Goal: Download file/media

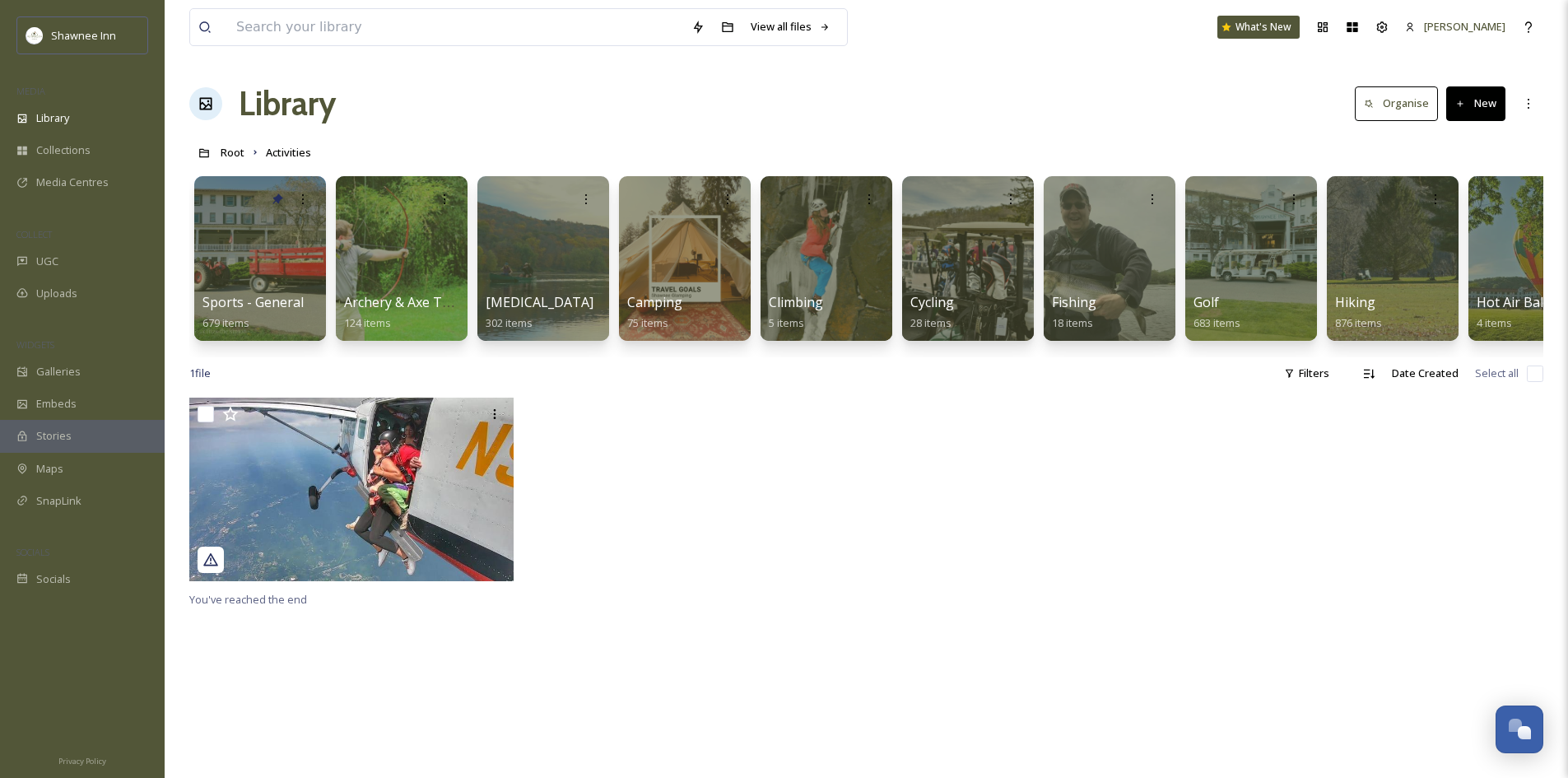
click at [990, 370] on div "1 file Filters Date Created Select all" at bounding box center [866, 373] width 1354 height 32
click at [82, 261] on div "UGC" at bounding box center [82, 261] width 165 height 32
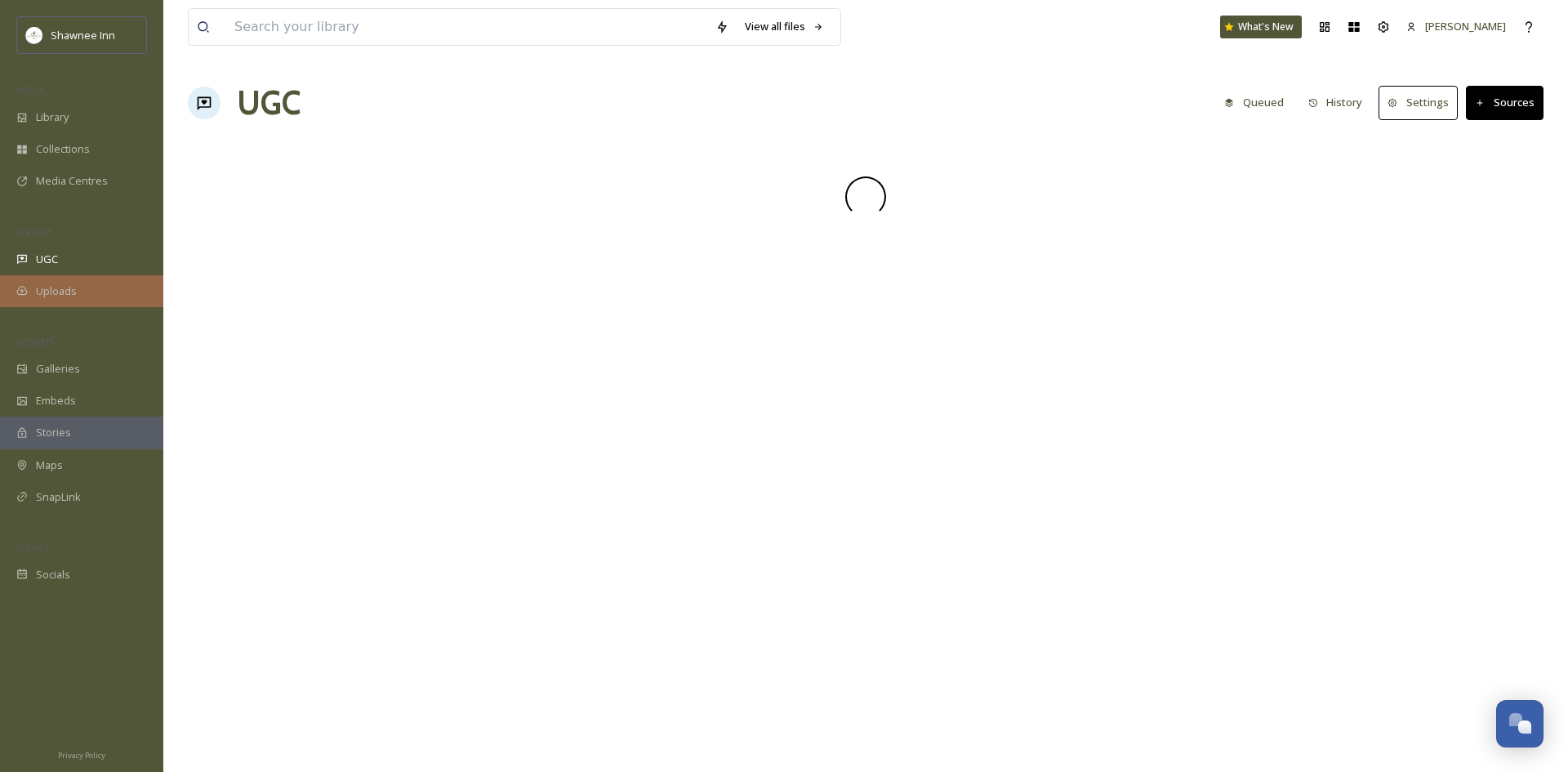
click at [72, 292] on span "Uploads" at bounding box center [56, 291] width 41 height 15
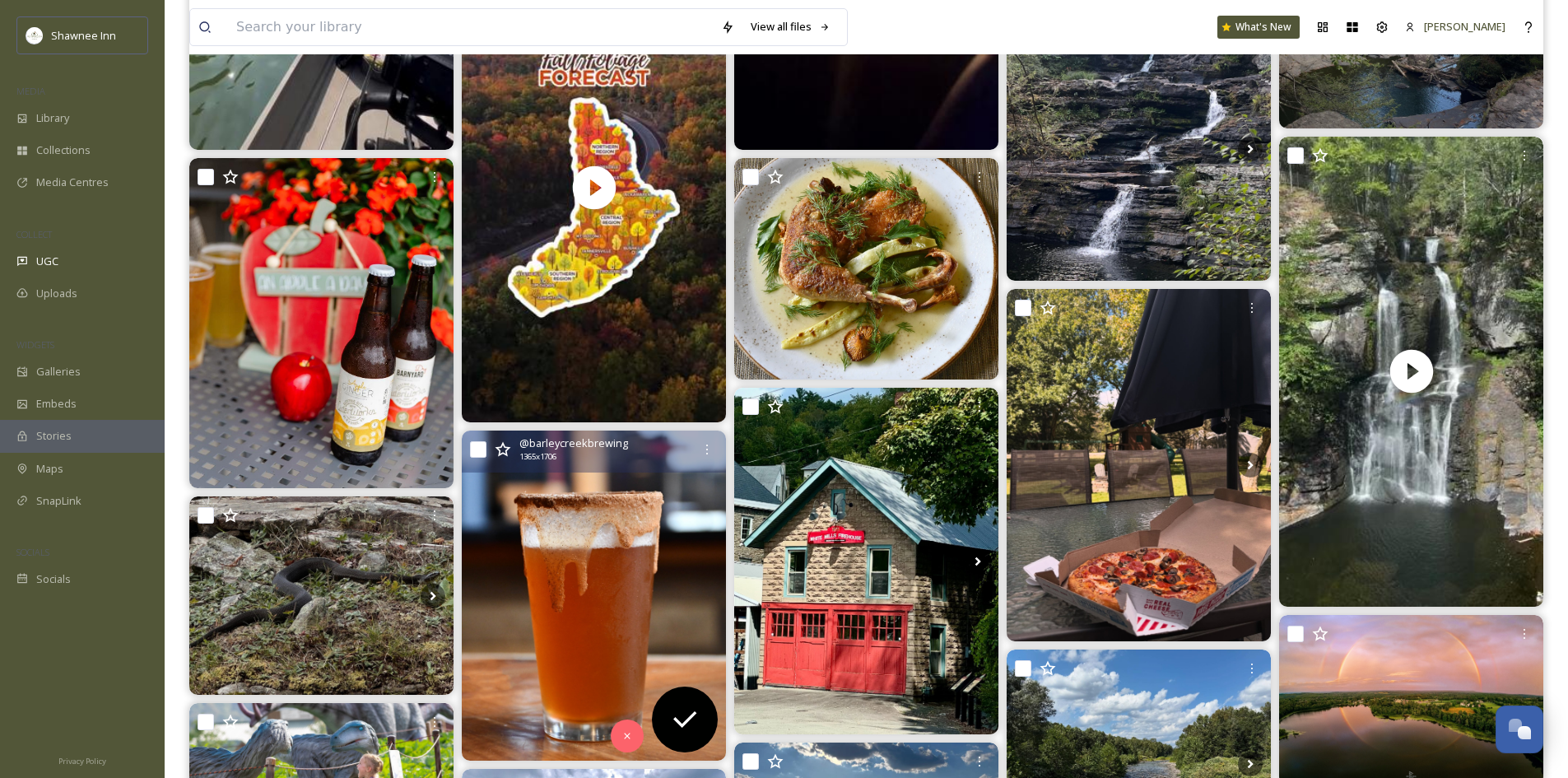
scroll to position [576, 0]
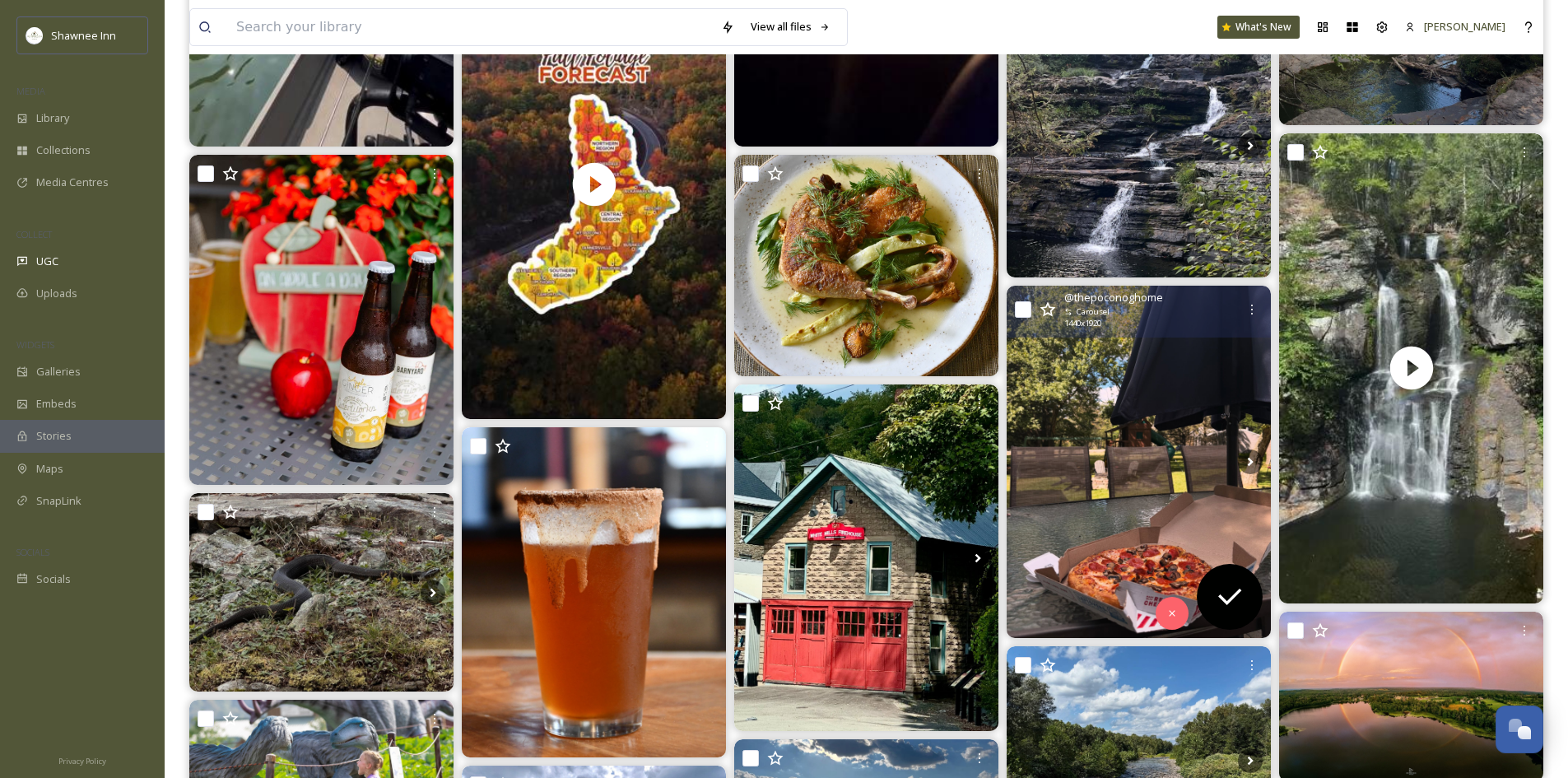
click at [1149, 459] on img at bounding box center [1138, 462] width 264 height 353
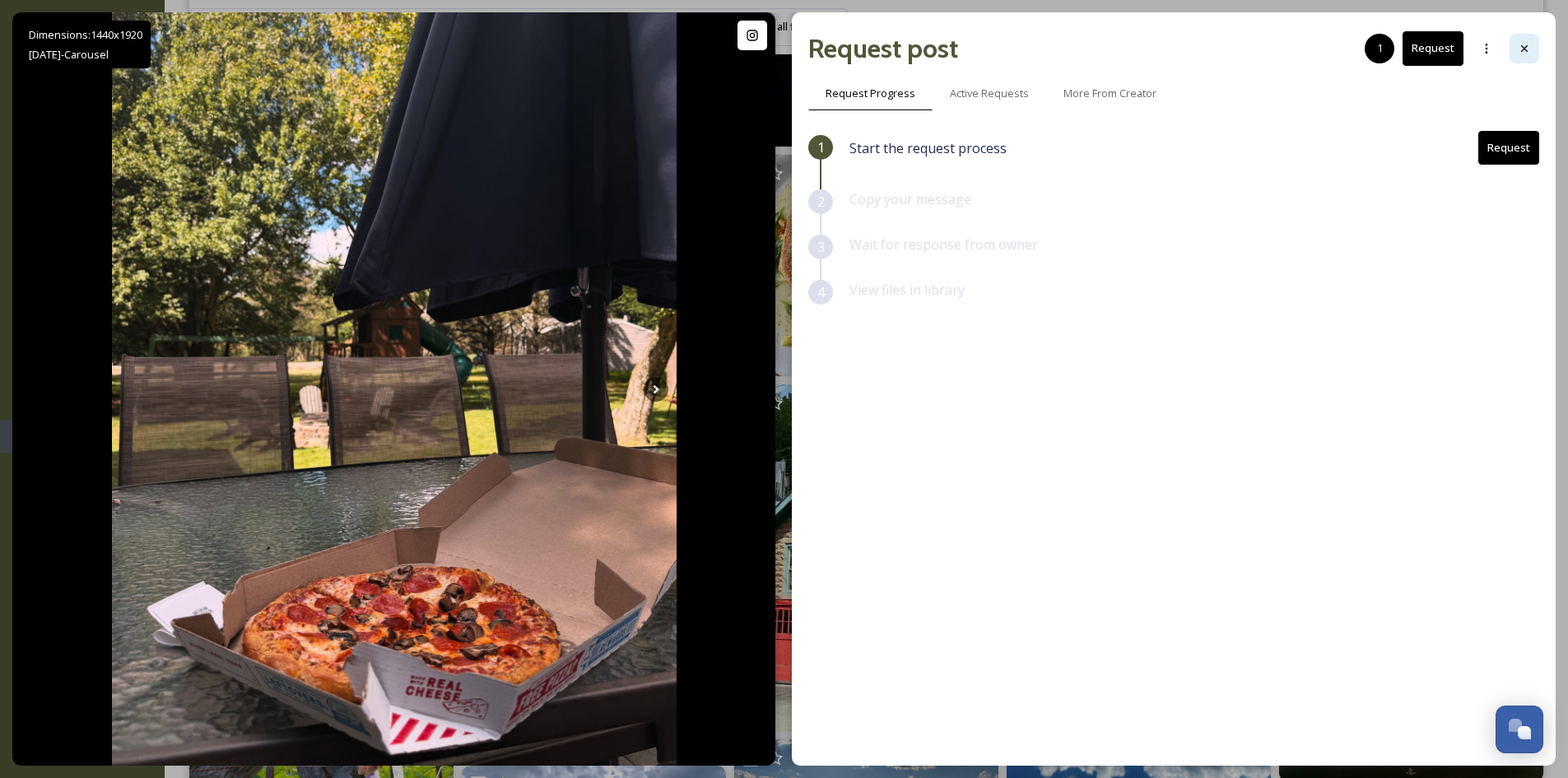
click at [1512, 45] on div at bounding box center [1524, 49] width 29 height 29
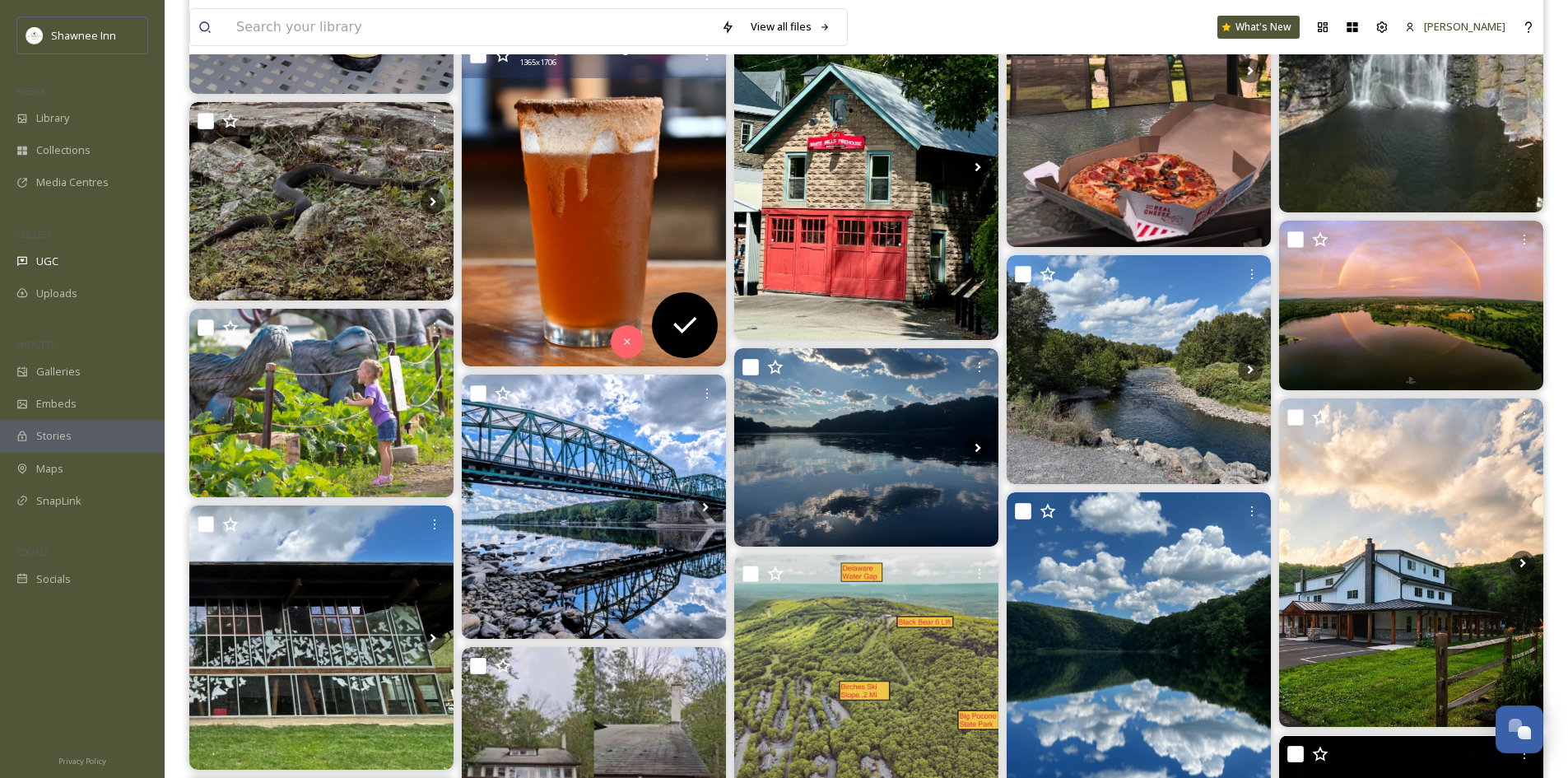
scroll to position [824, 0]
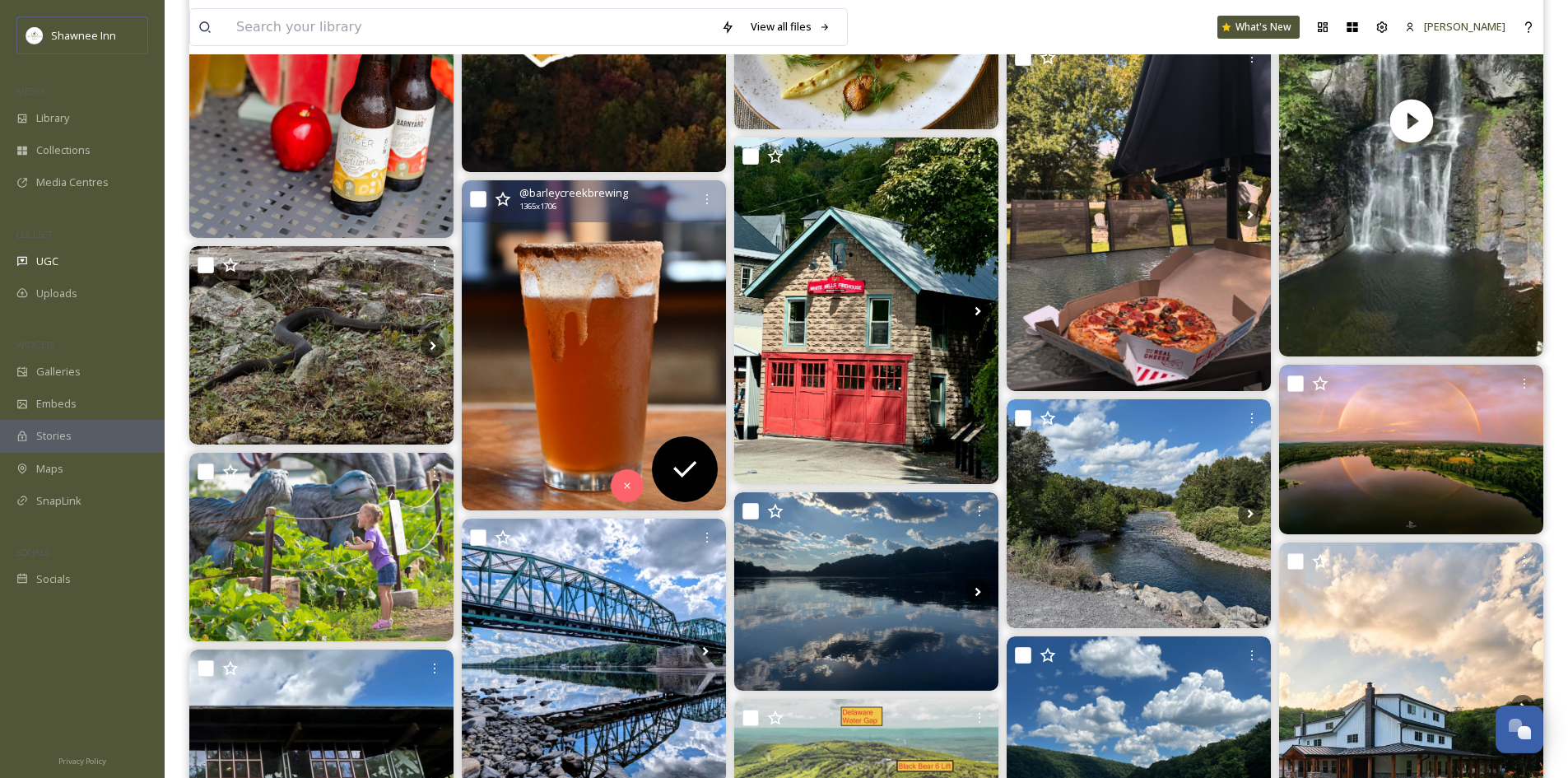
click at [581, 295] on img at bounding box center [593, 345] width 264 height 330
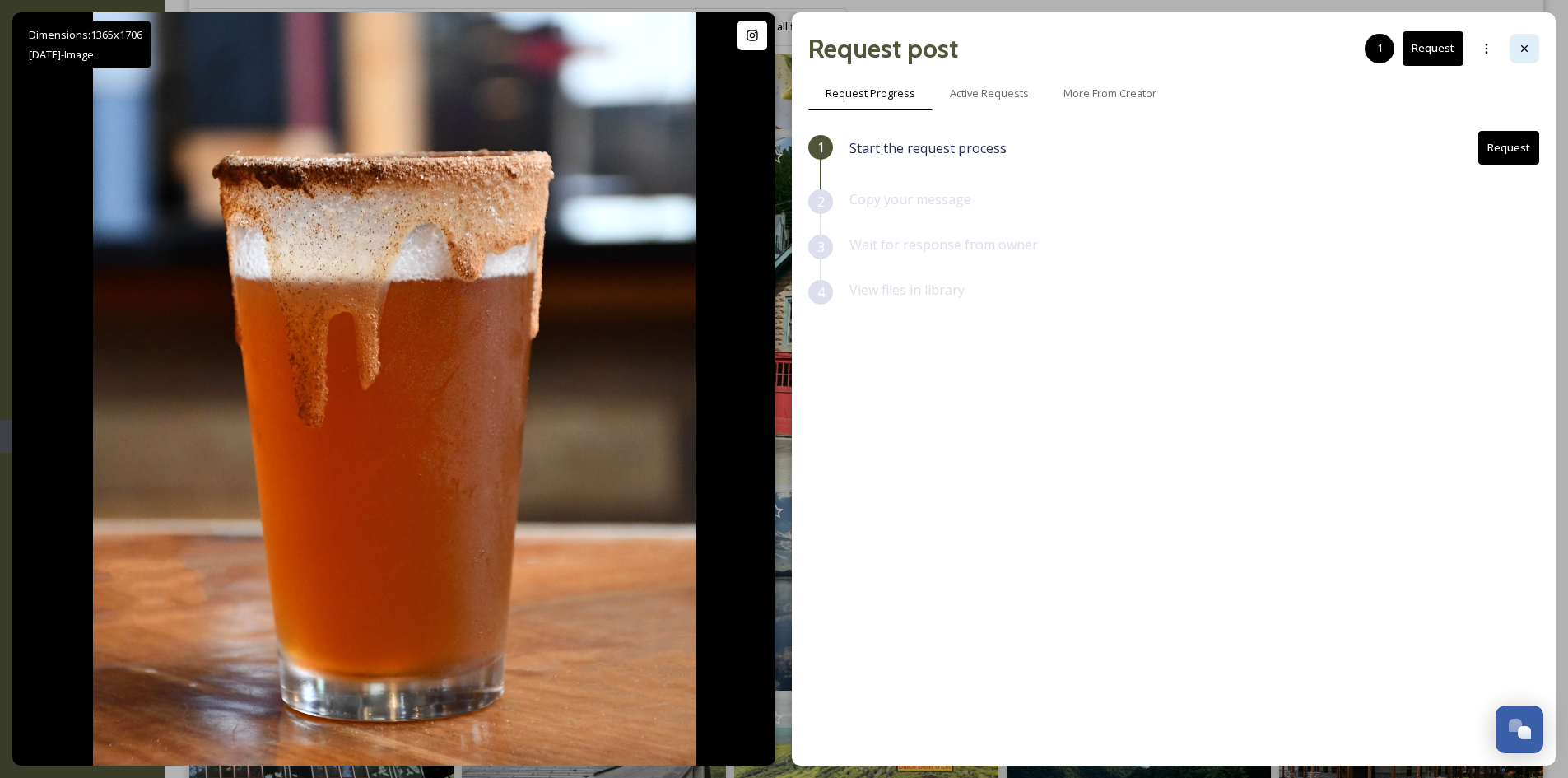
click at [1528, 45] on icon at bounding box center [1524, 49] width 13 height 13
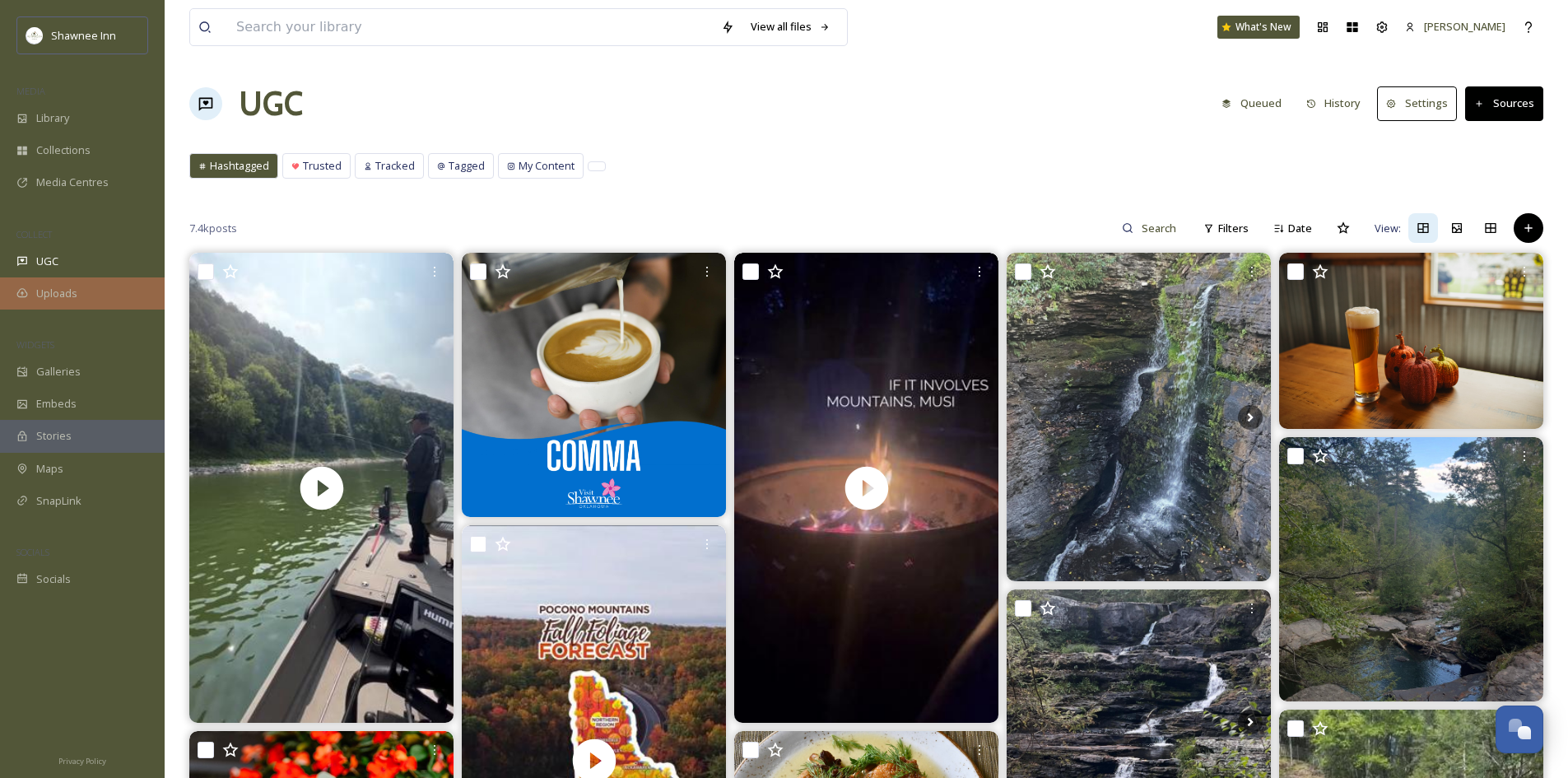
click at [75, 290] on span "Uploads" at bounding box center [57, 293] width 41 height 16
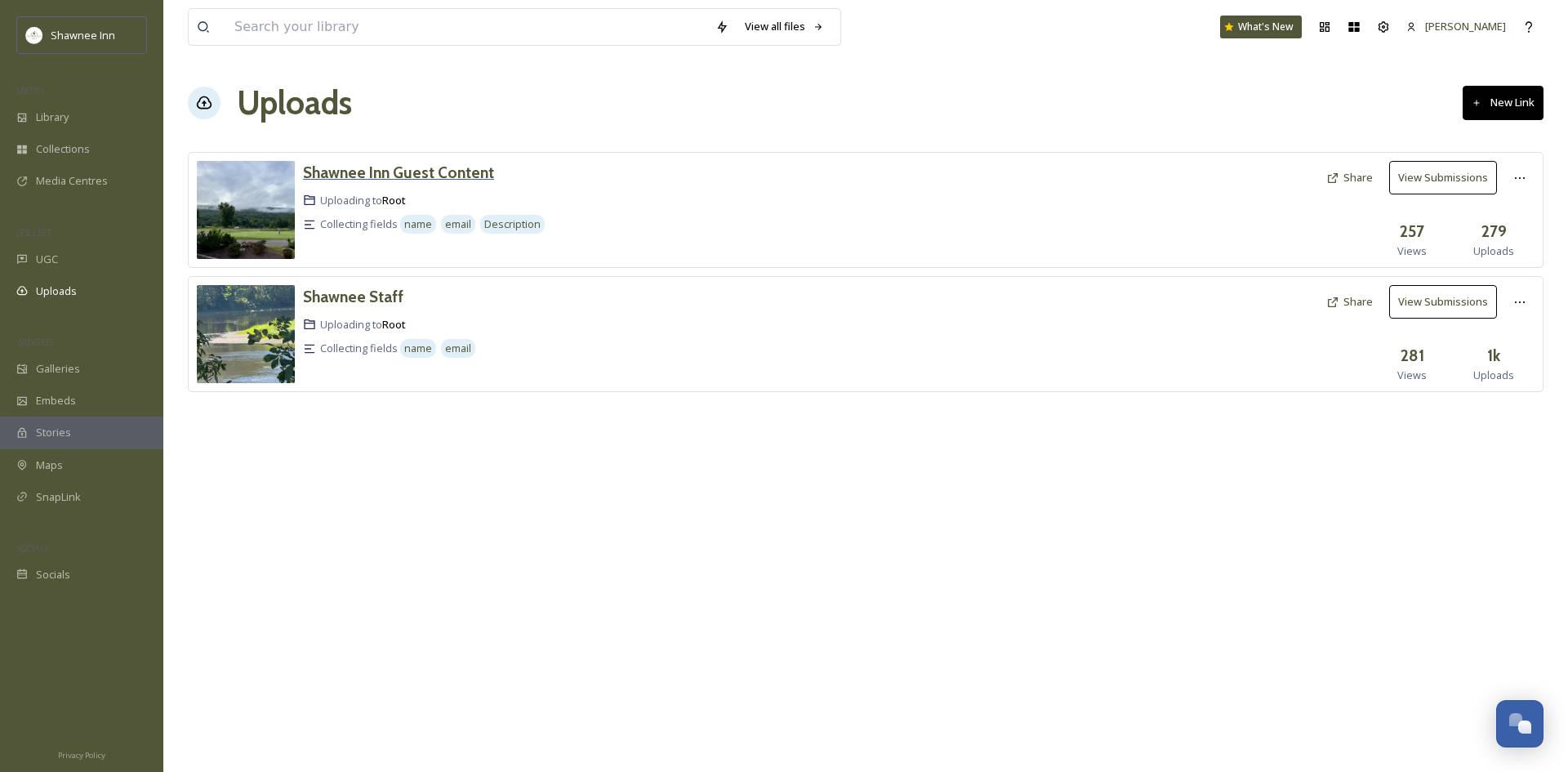
click at [394, 166] on h3 "Shawnee Inn Guest Content" at bounding box center [398, 173] width 191 height 20
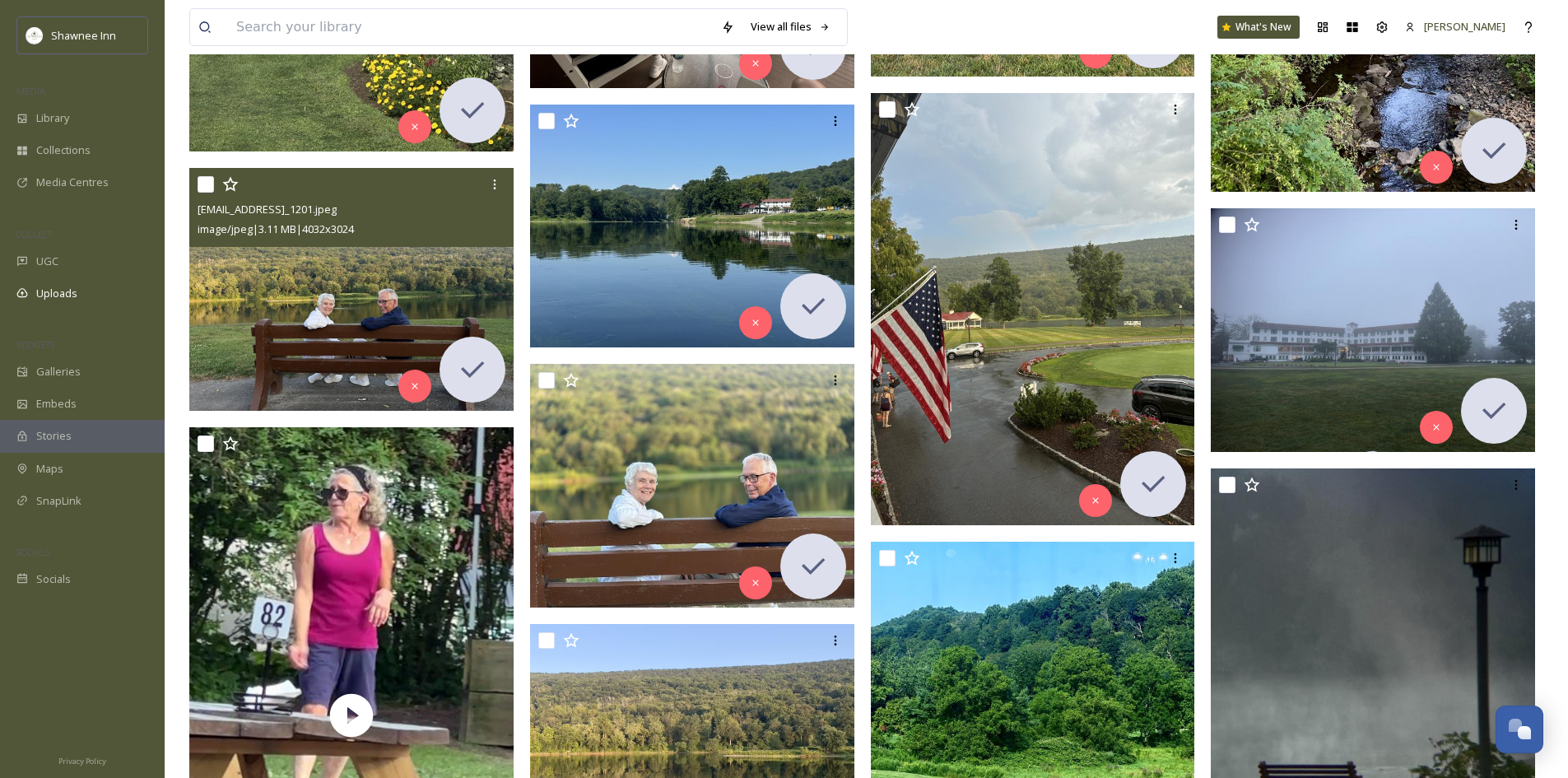
scroll to position [6258, 0]
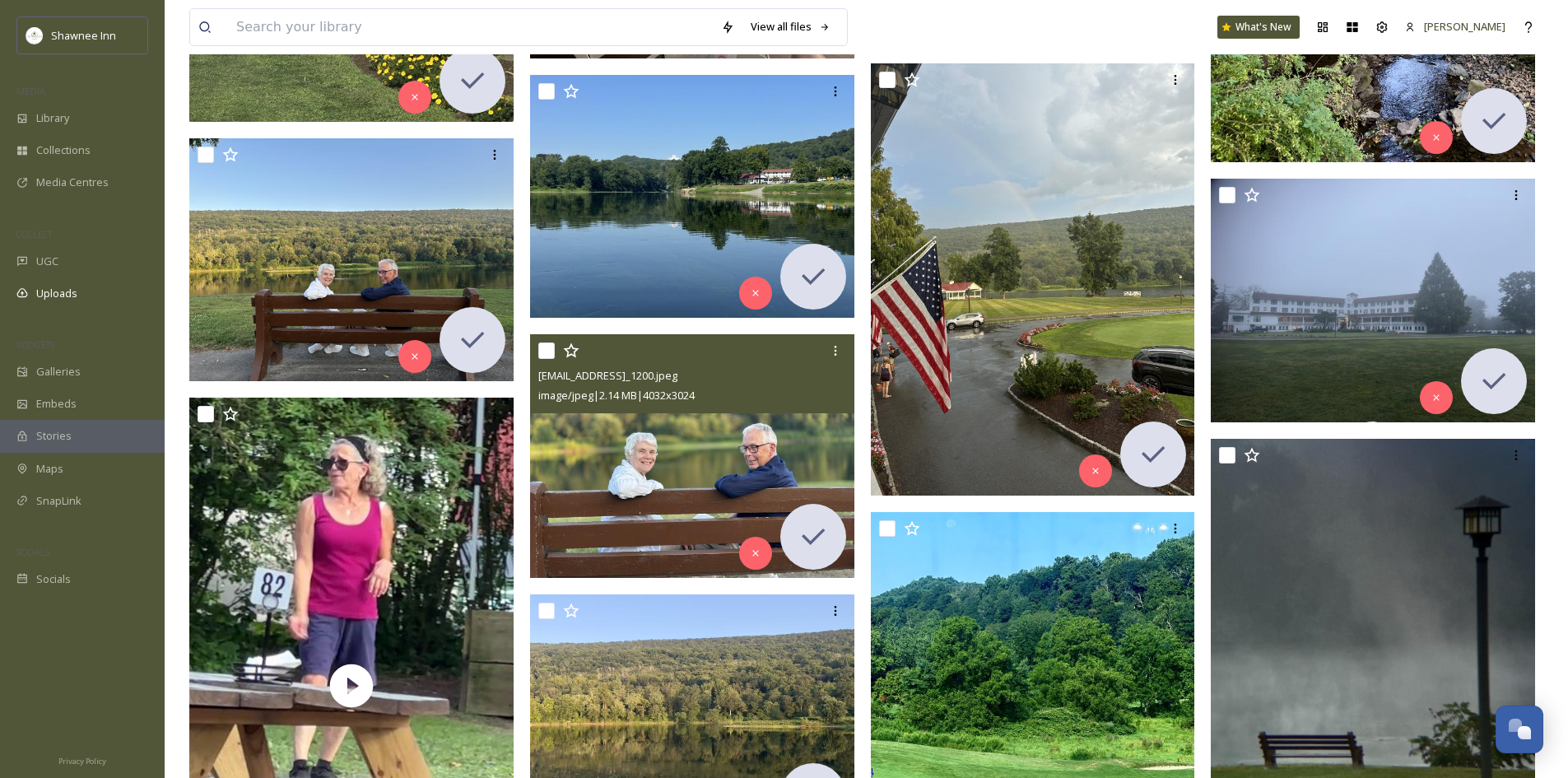
click at [709, 477] on img at bounding box center [692, 456] width 324 height 244
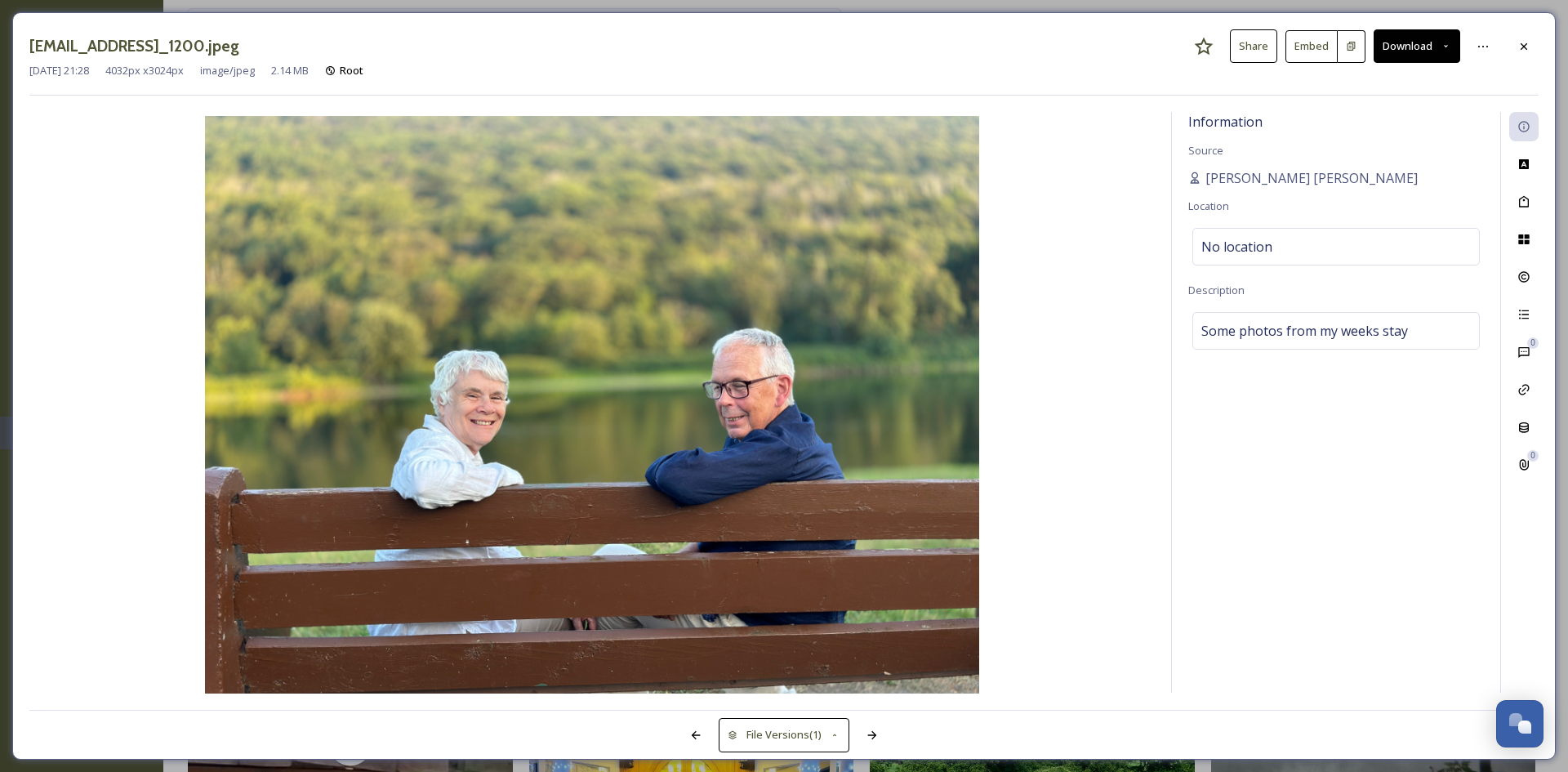
click at [1417, 55] on button "Download" at bounding box center [1416, 45] width 86 height 34
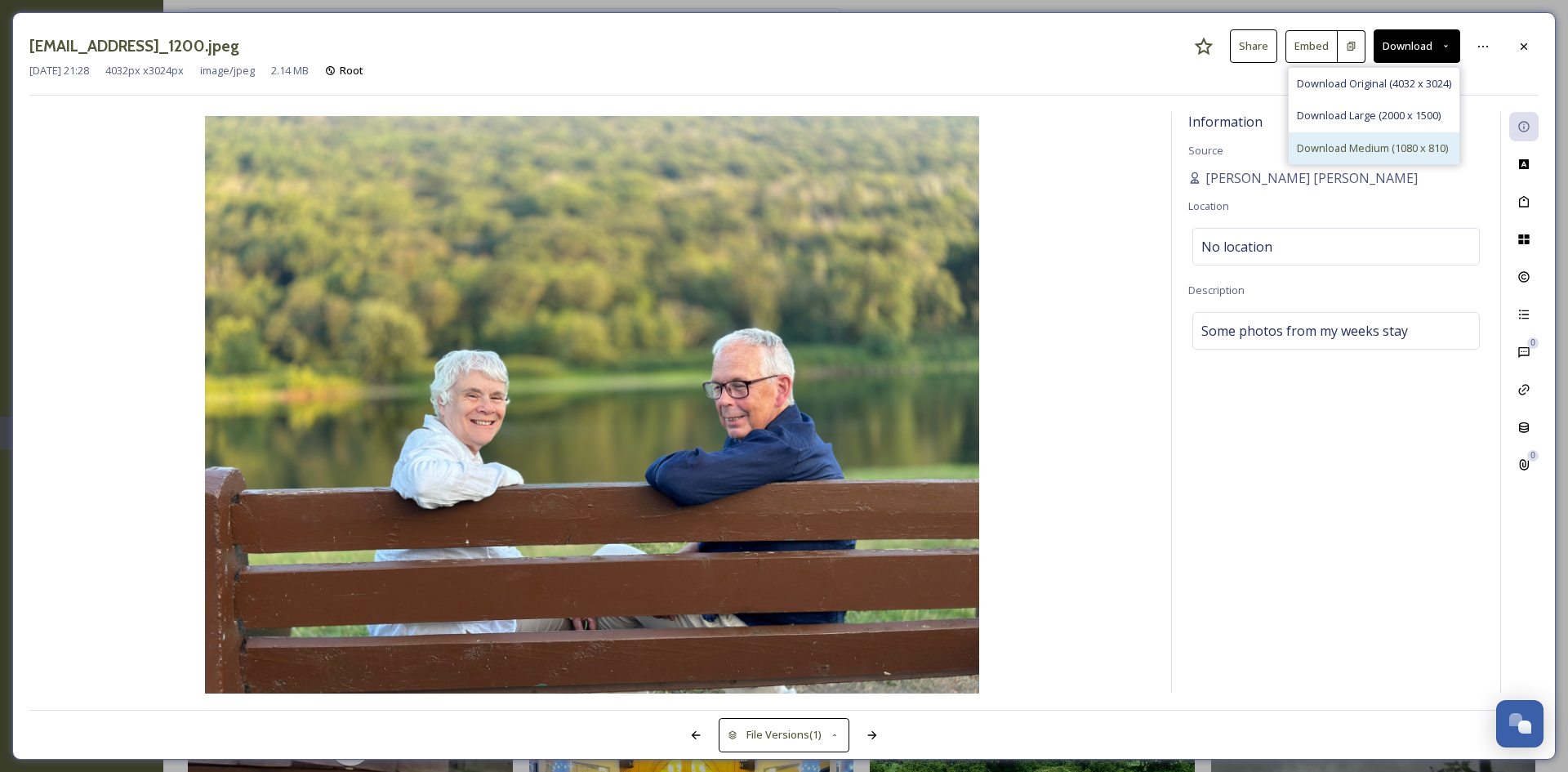
click at [1381, 154] on span "Download Medium (1080 x 810)" at bounding box center [1373, 148] width 151 height 15
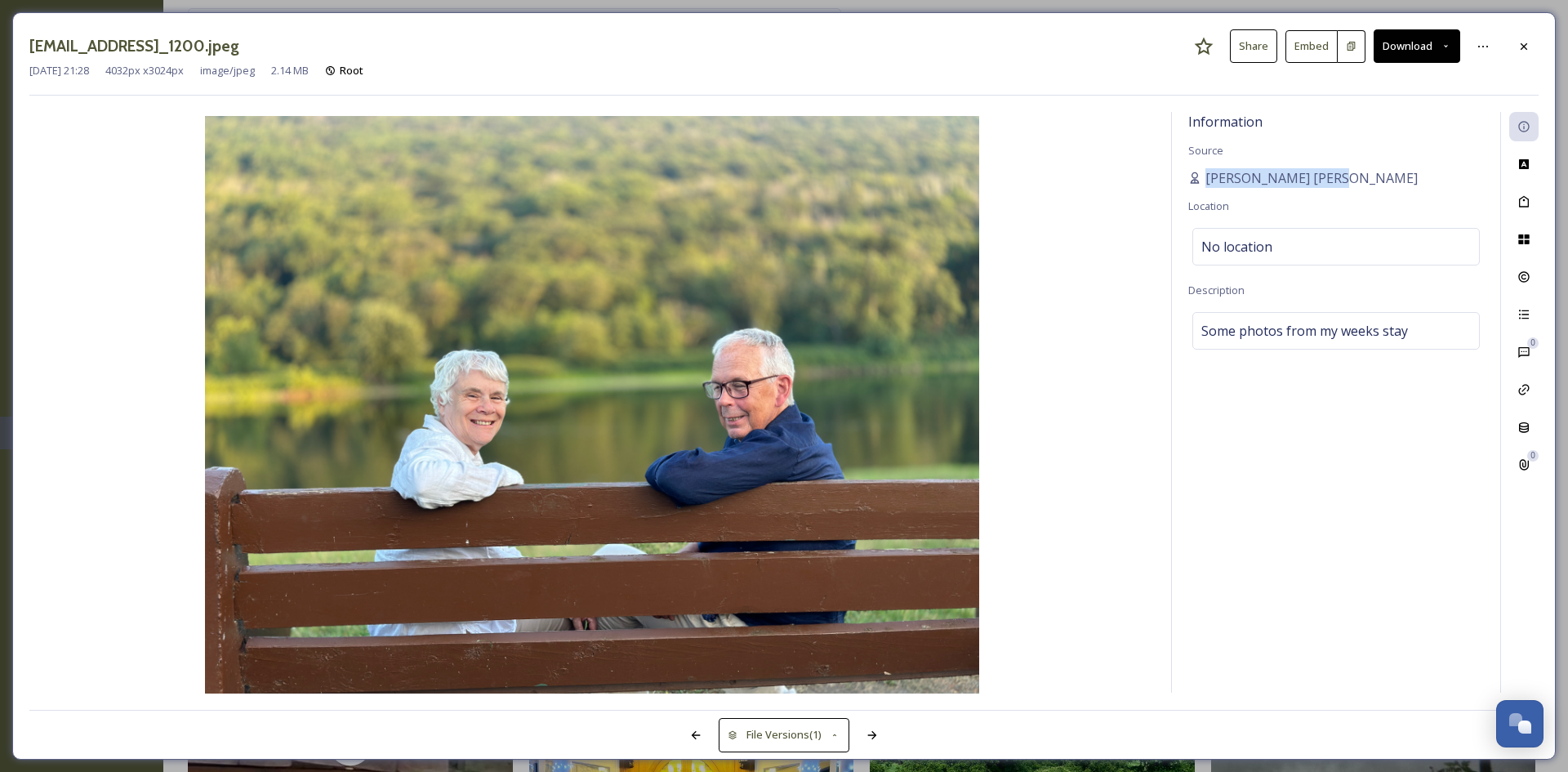
drag, startPoint x: 1204, startPoint y: 178, endPoint x: 1325, endPoint y: 185, distance: 121.2
click at [1325, 185] on div "[PERSON_NAME] [PERSON_NAME]" at bounding box center [1335, 178] width 295 height 20
drag, startPoint x: 1308, startPoint y: 184, endPoint x: 1338, endPoint y: 192, distance: 31.0
click at [1338, 192] on div "Information Source [PERSON_NAME] [PERSON_NAME] Location No location Description…" at bounding box center [1335, 402] width 328 height 581
drag, startPoint x: 1323, startPoint y: 176, endPoint x: 1205, endPoint y: 186, distance: 118.4
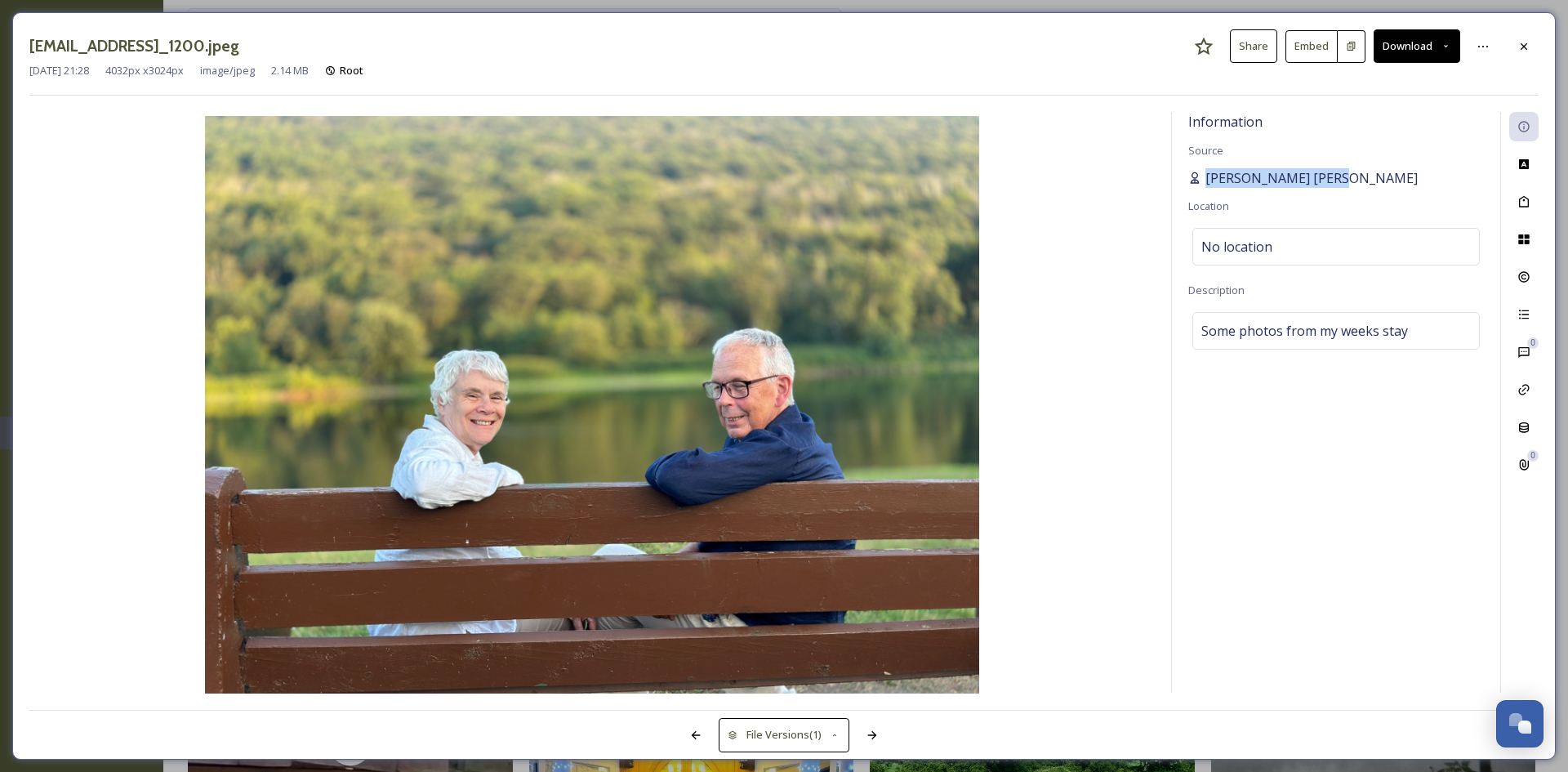
click at [1205, 186] on span "[PERSON_NAME] [PERSON_NAME]" at bounding box center [1312, 178] width 213 height 20
copy span "[PERSON_NAME] [PERSON_NAME]"
click at [1522, 45] on icon at bounding box center [1523, 45] width 6 height 6
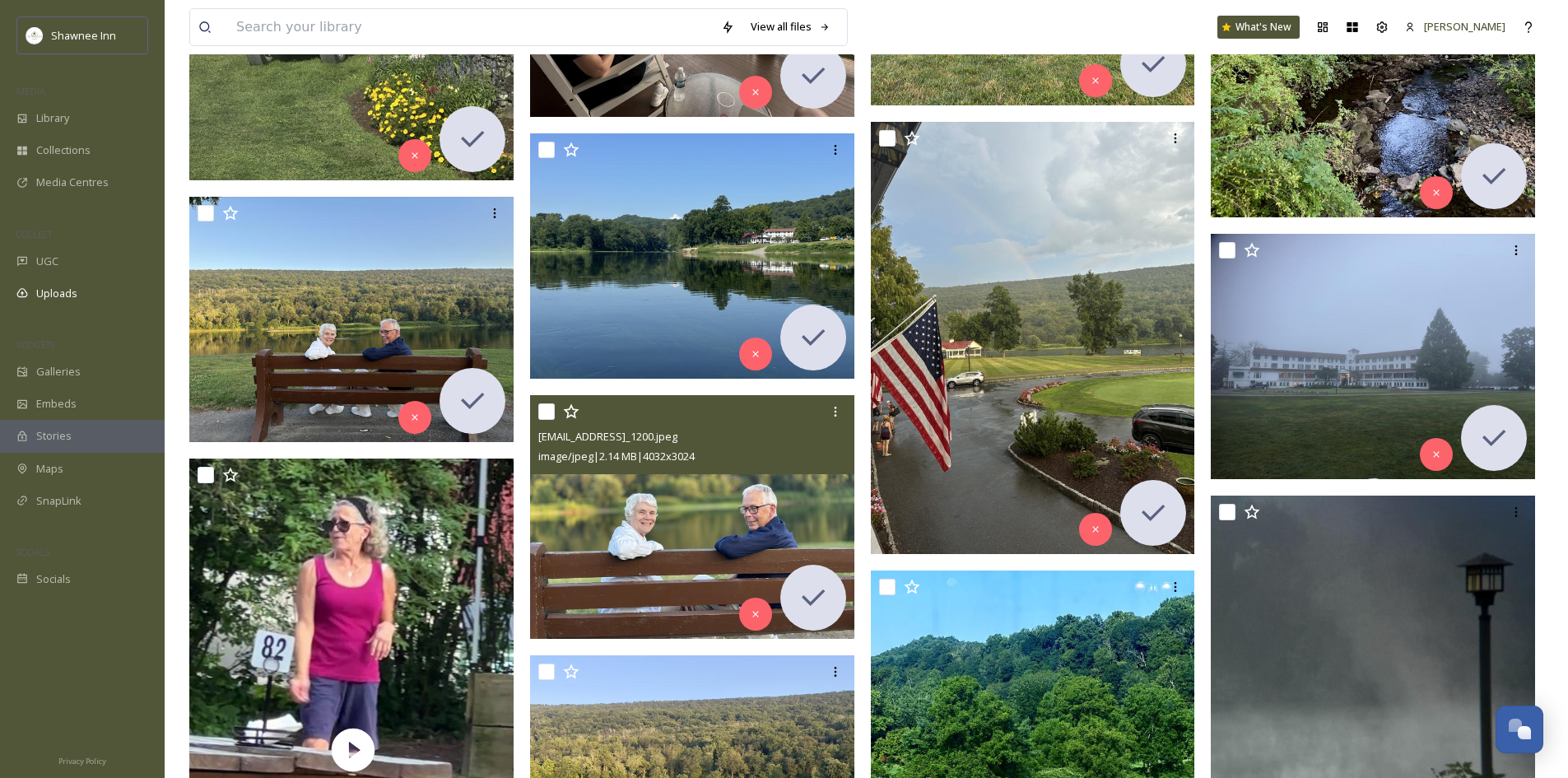
scroll to position [6011, 0]
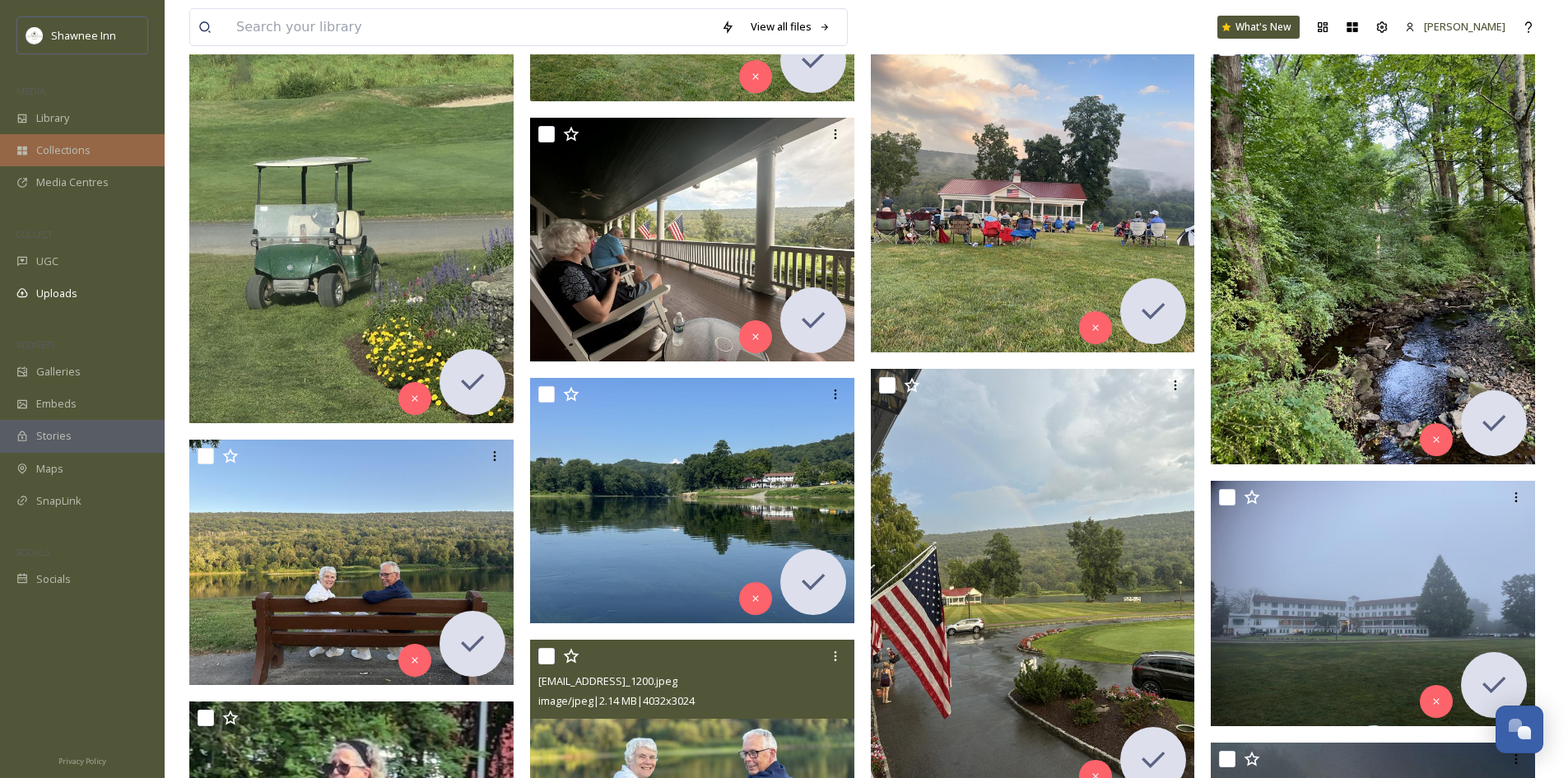
click at [40, 145] on span "Collections" at bounding box center [63, 149] width 54 height 16
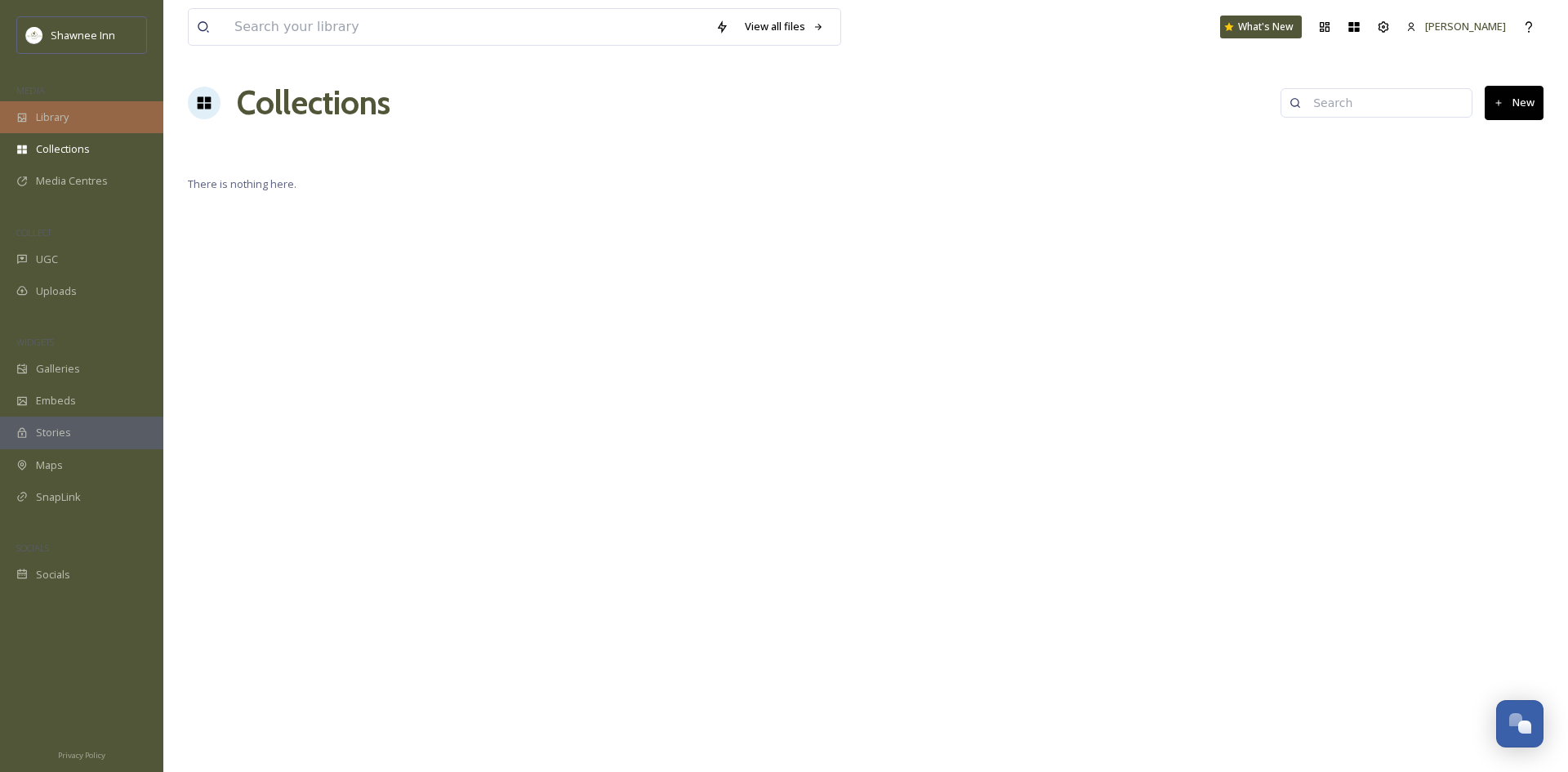
click at [71, 116] on div "Library" at bounding box center [82, 116] width 164 height 32
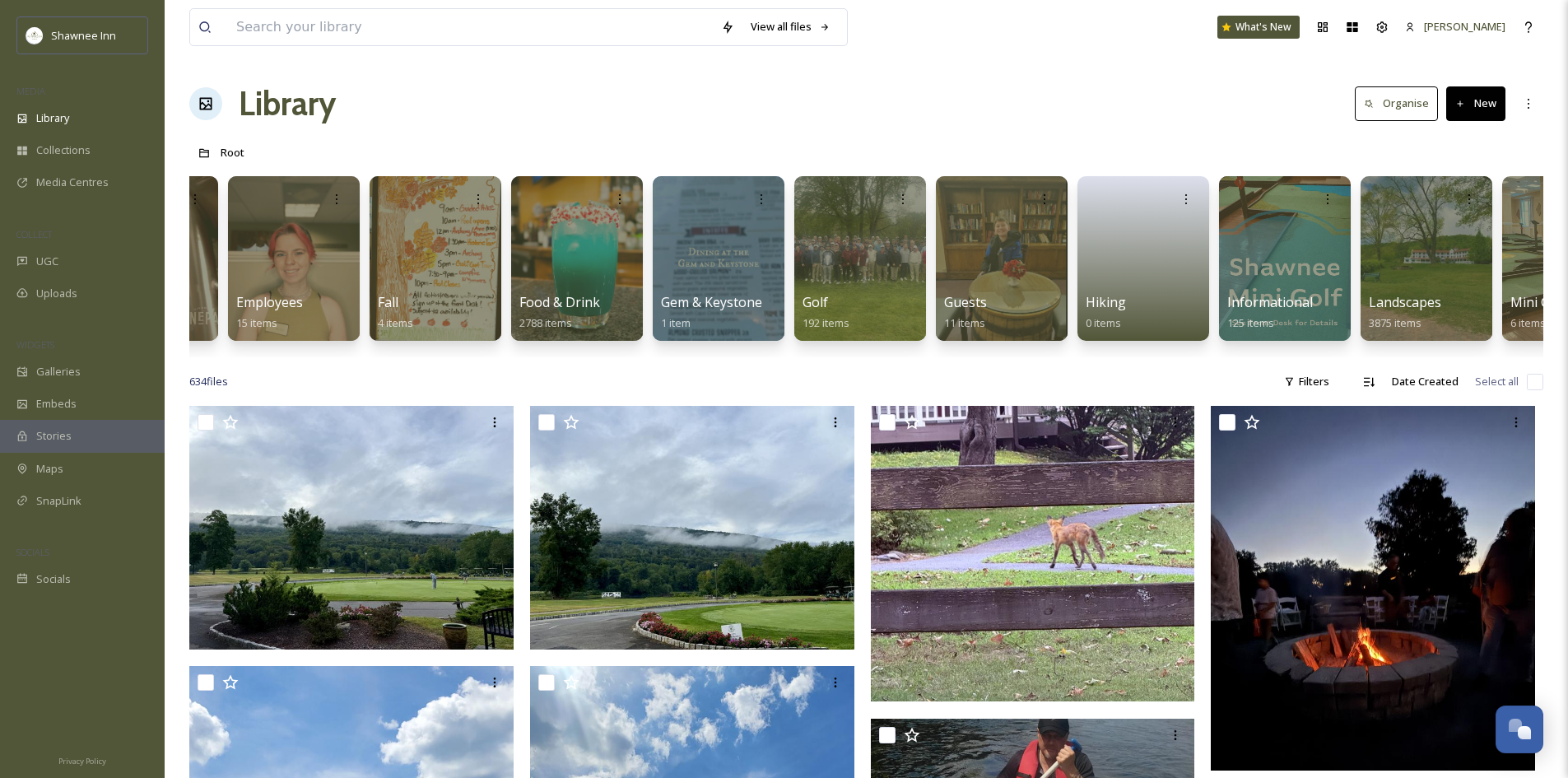
scroll to position [0, 407]
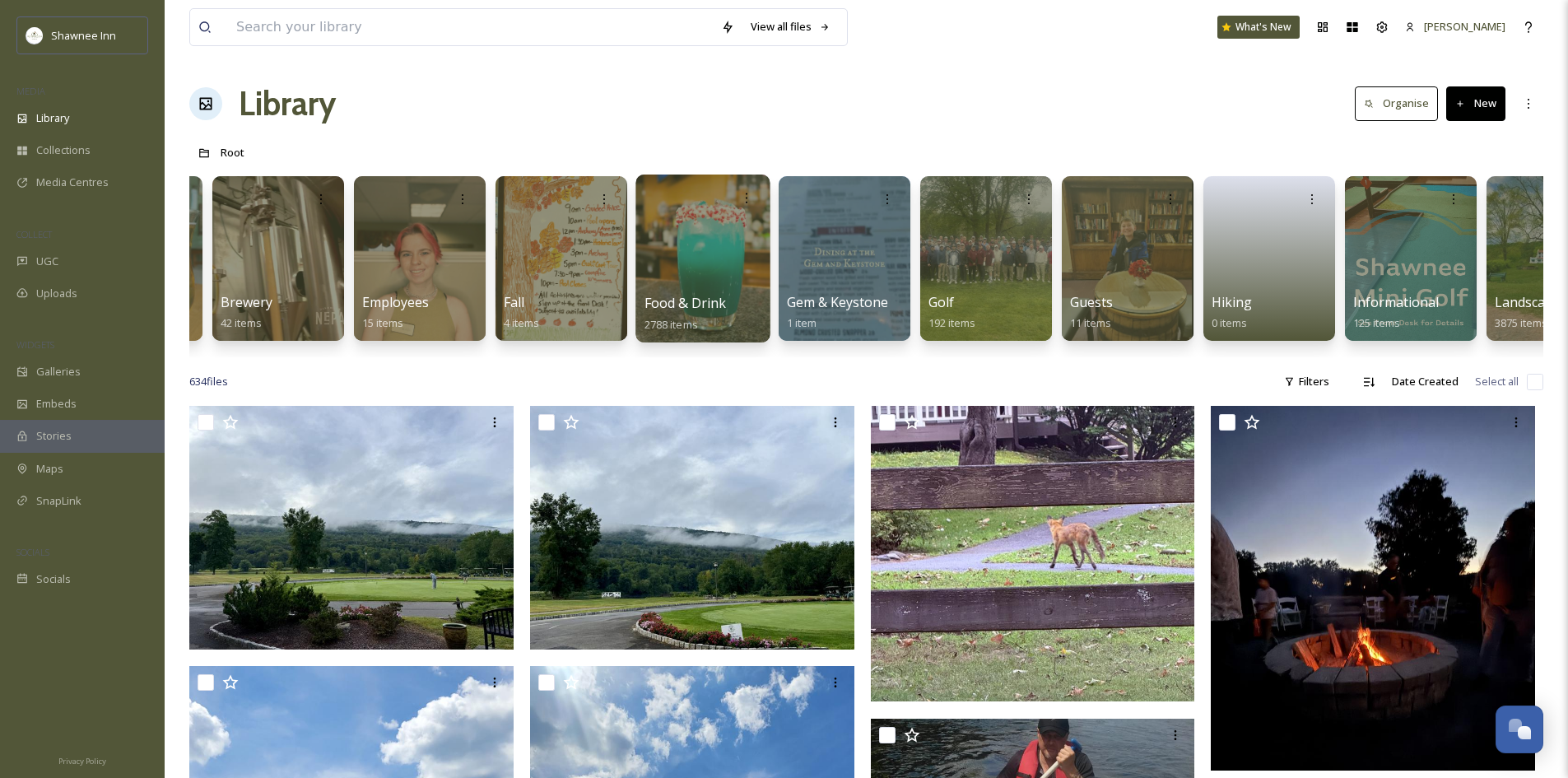
click at [708, 268] on div at bounding box center [702, 258] width 134 height 168
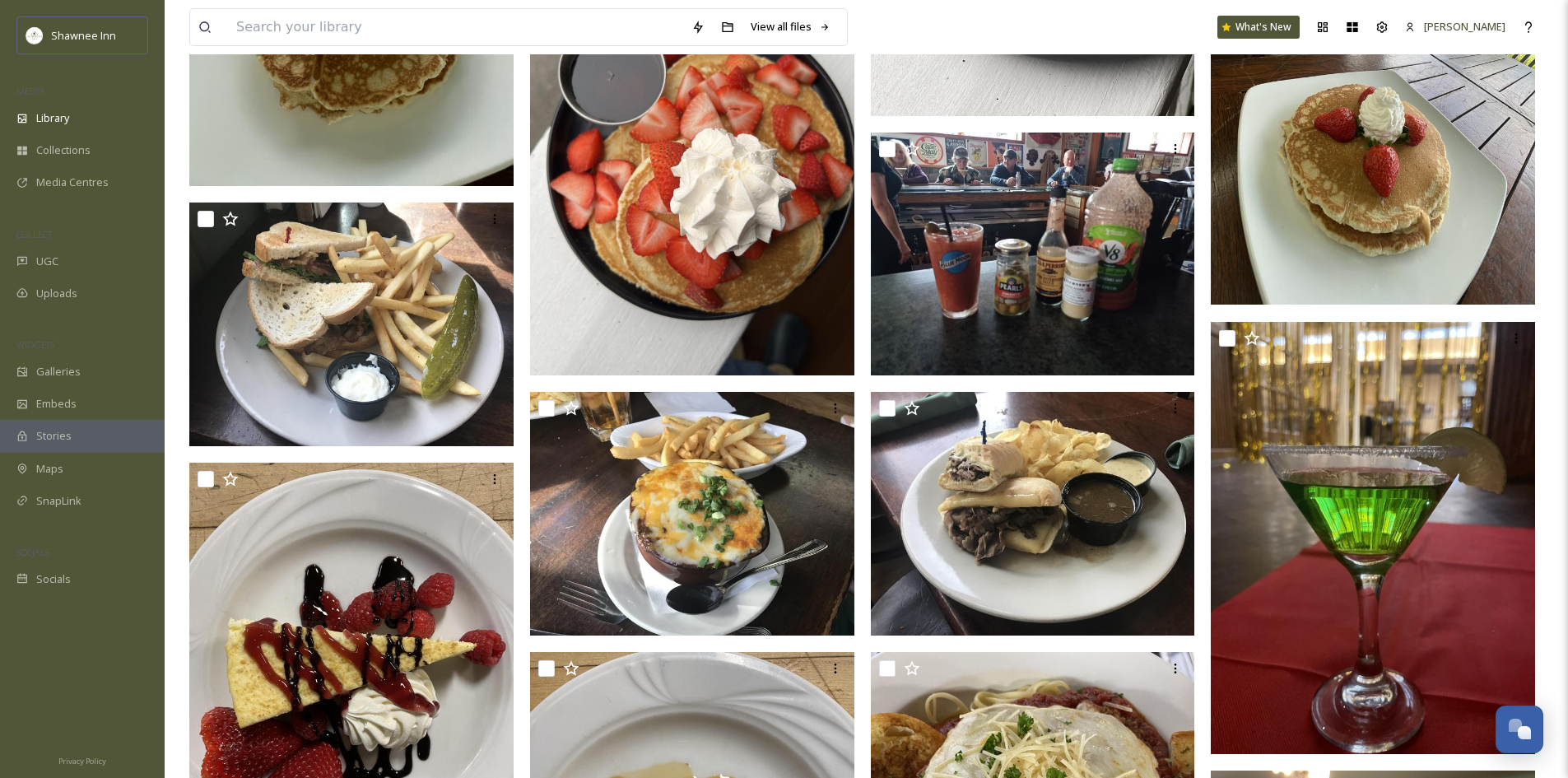
scroll to position [1729, 0]
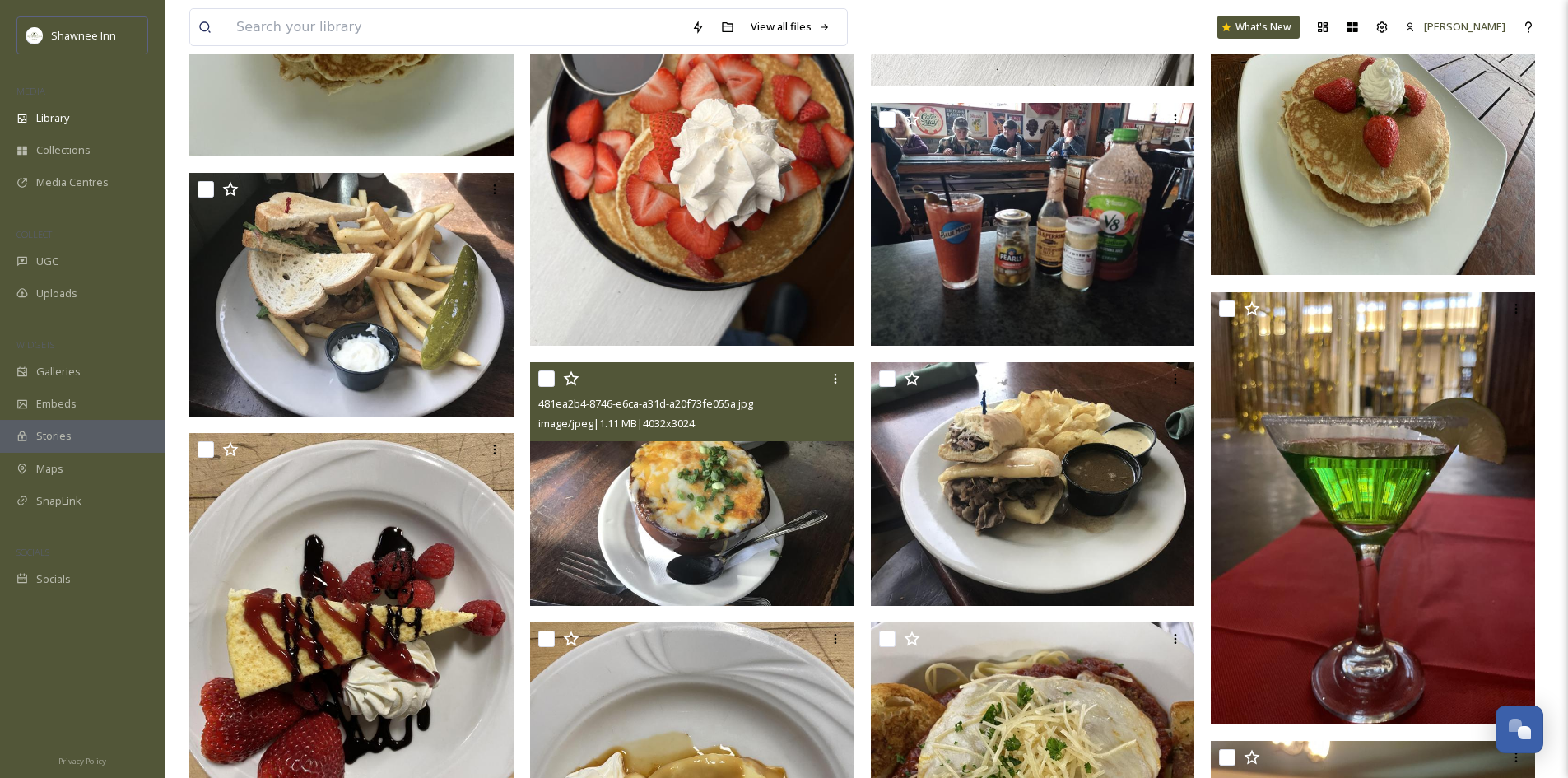
click at [745, 461] on img at bounding box center [692, 484] width 324 height 244
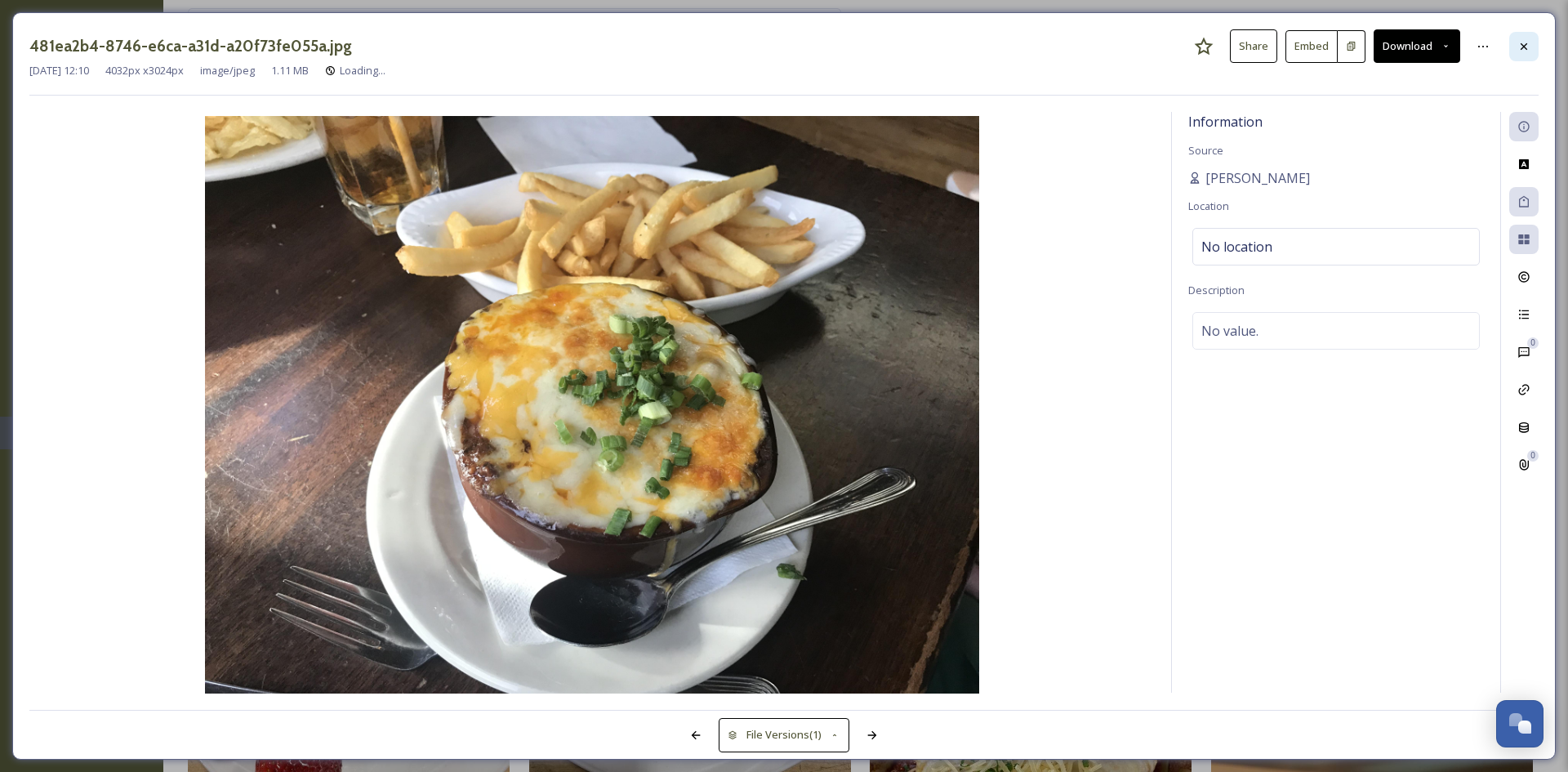
click at [1515, 60] on div at bounding box center [1524, 46] width 29 height 29
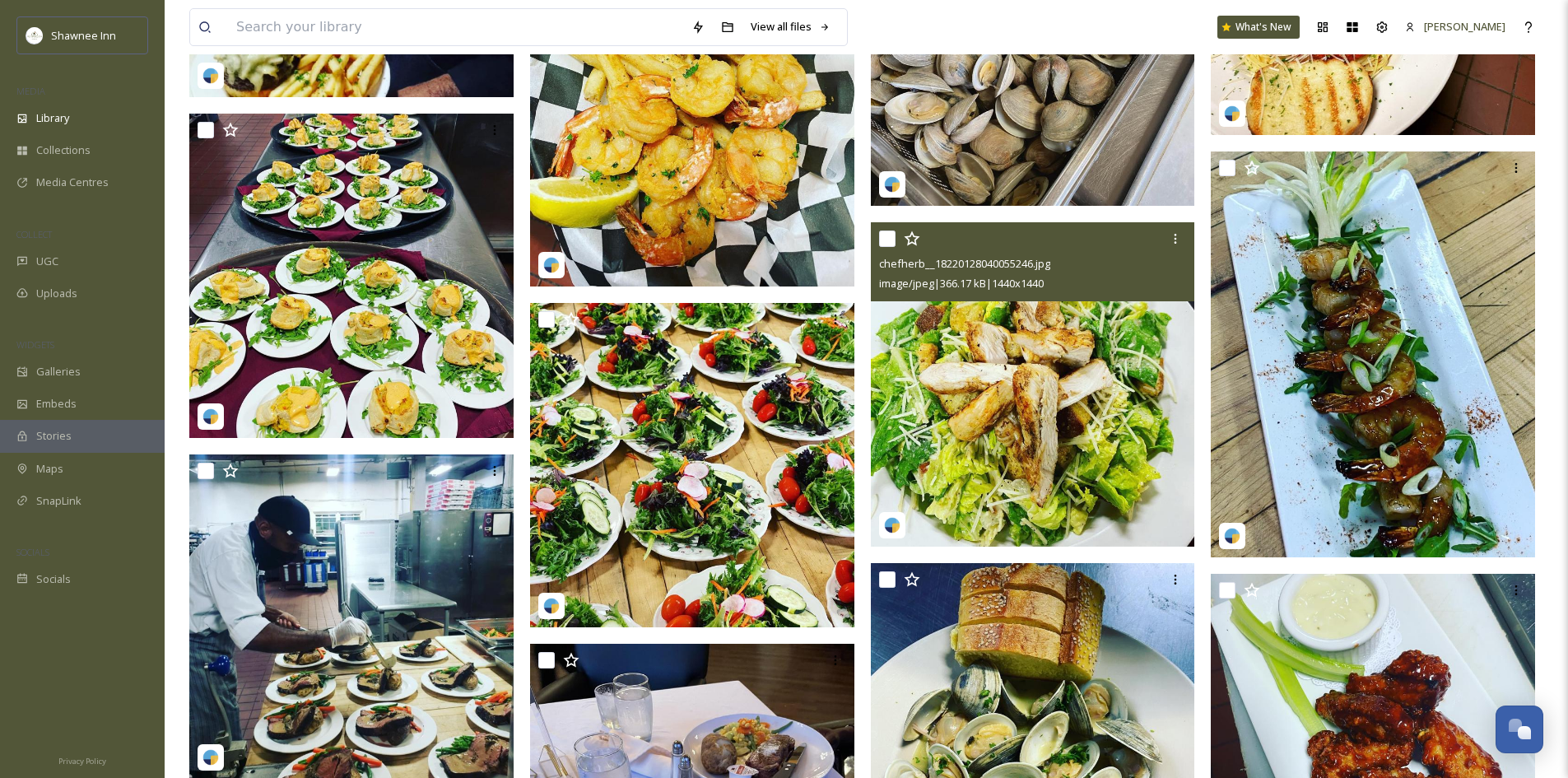
scroll to position [4117, 0]
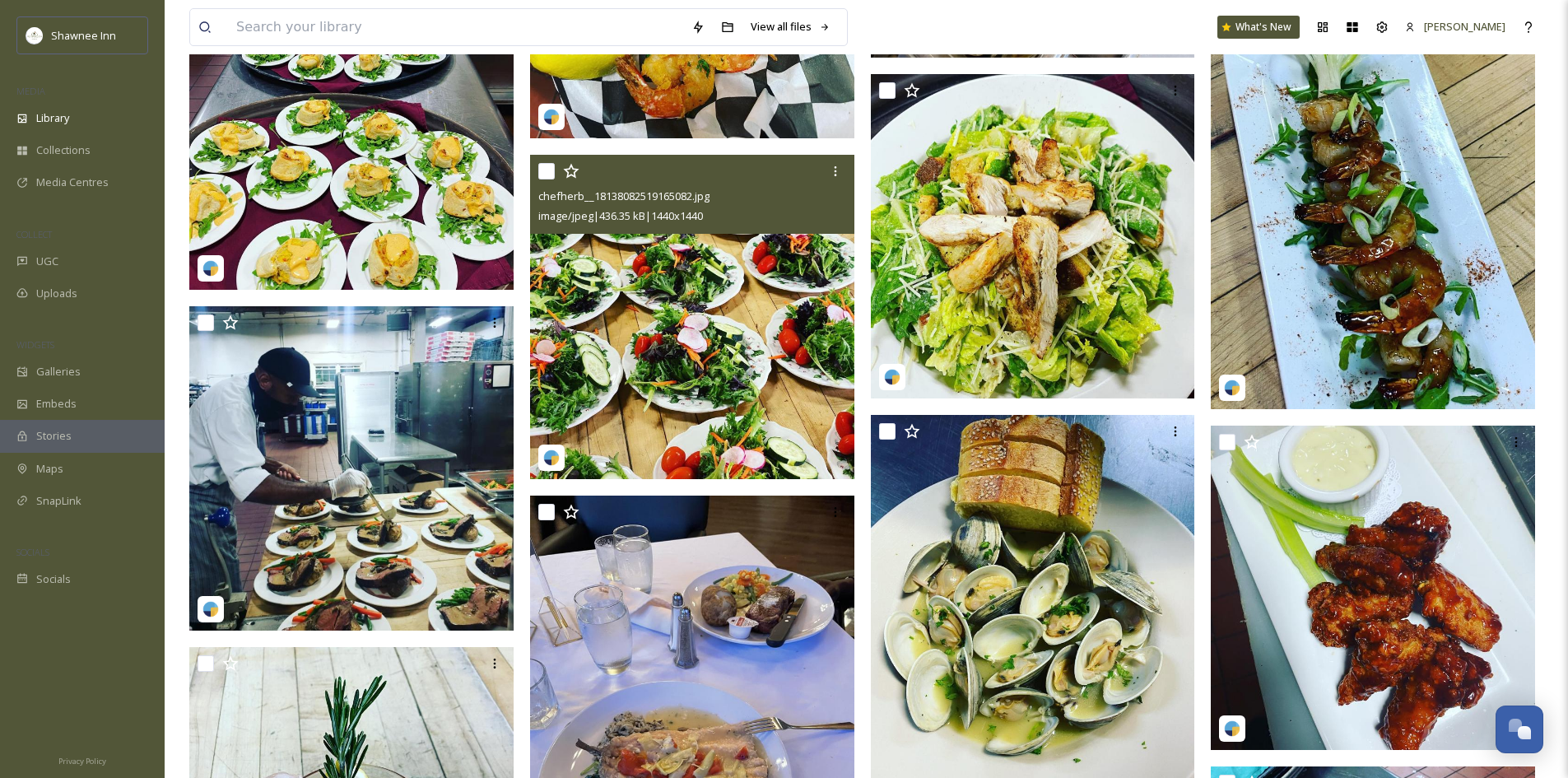
click at [750, 283] on img at bounding box center [692, 317] width 324 height 324
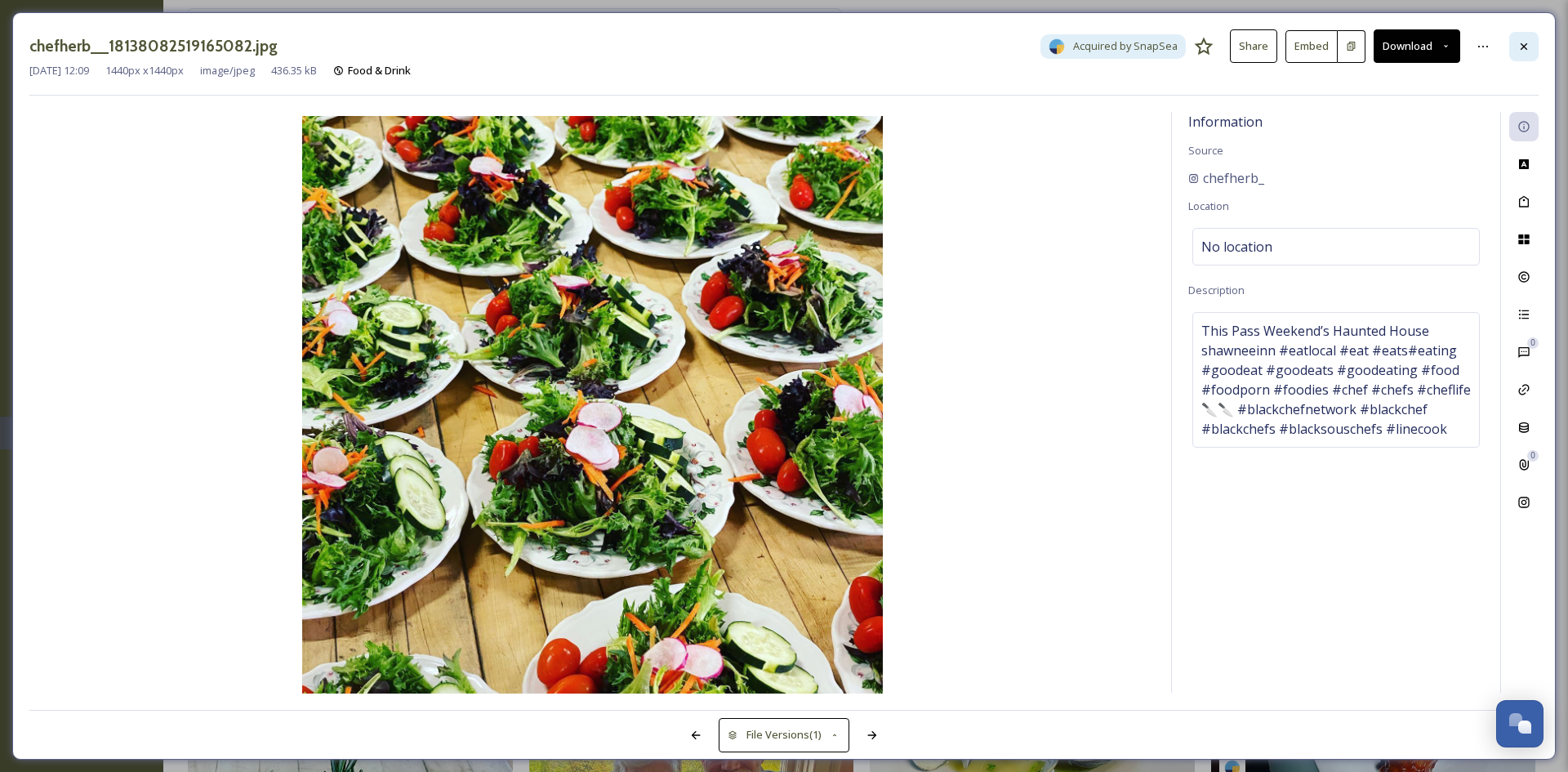
click at [1520, 45] on icon at bounding box center [1524, 46] width 13 height 13
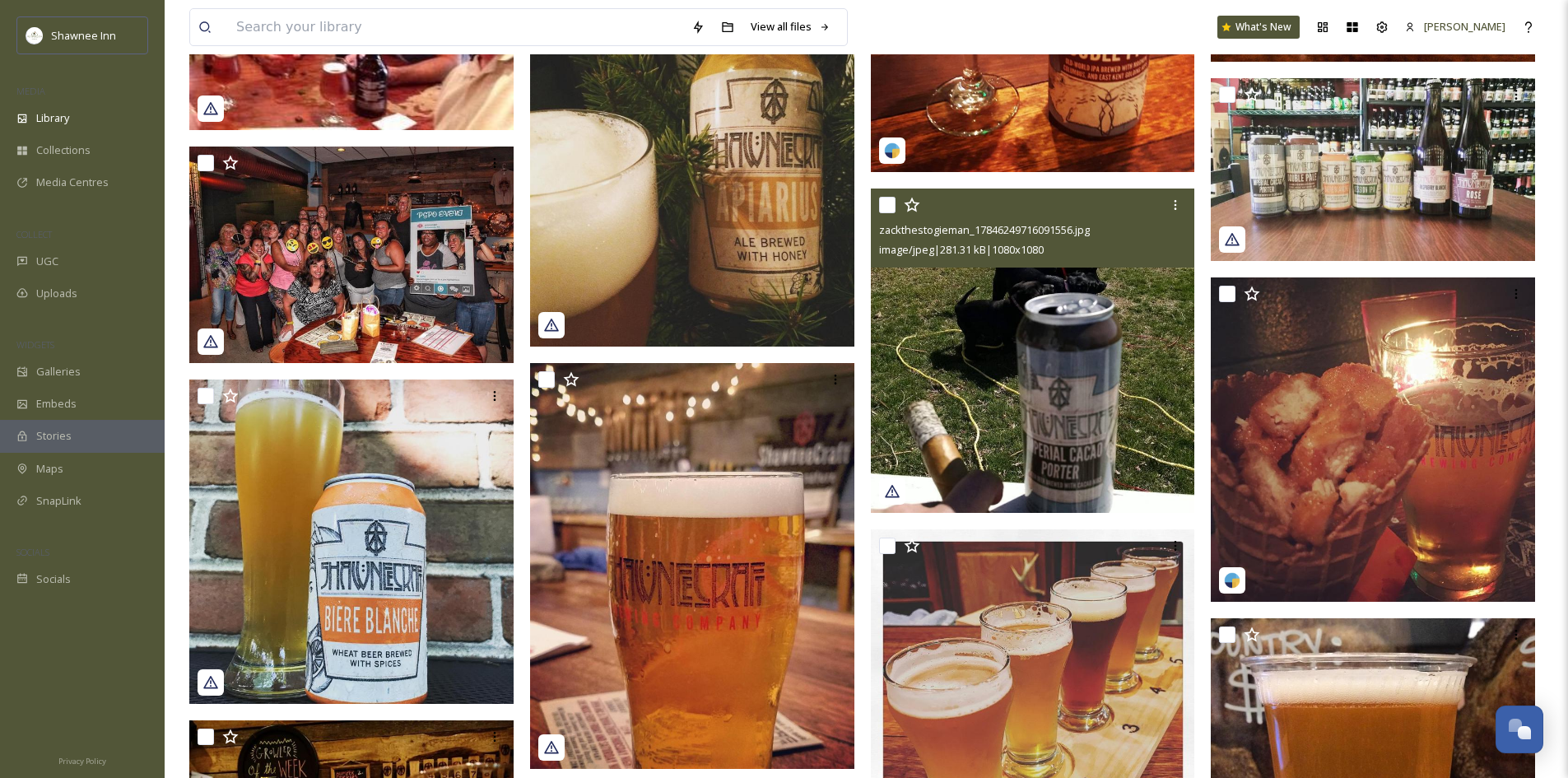
scroll to position [6423, 0]
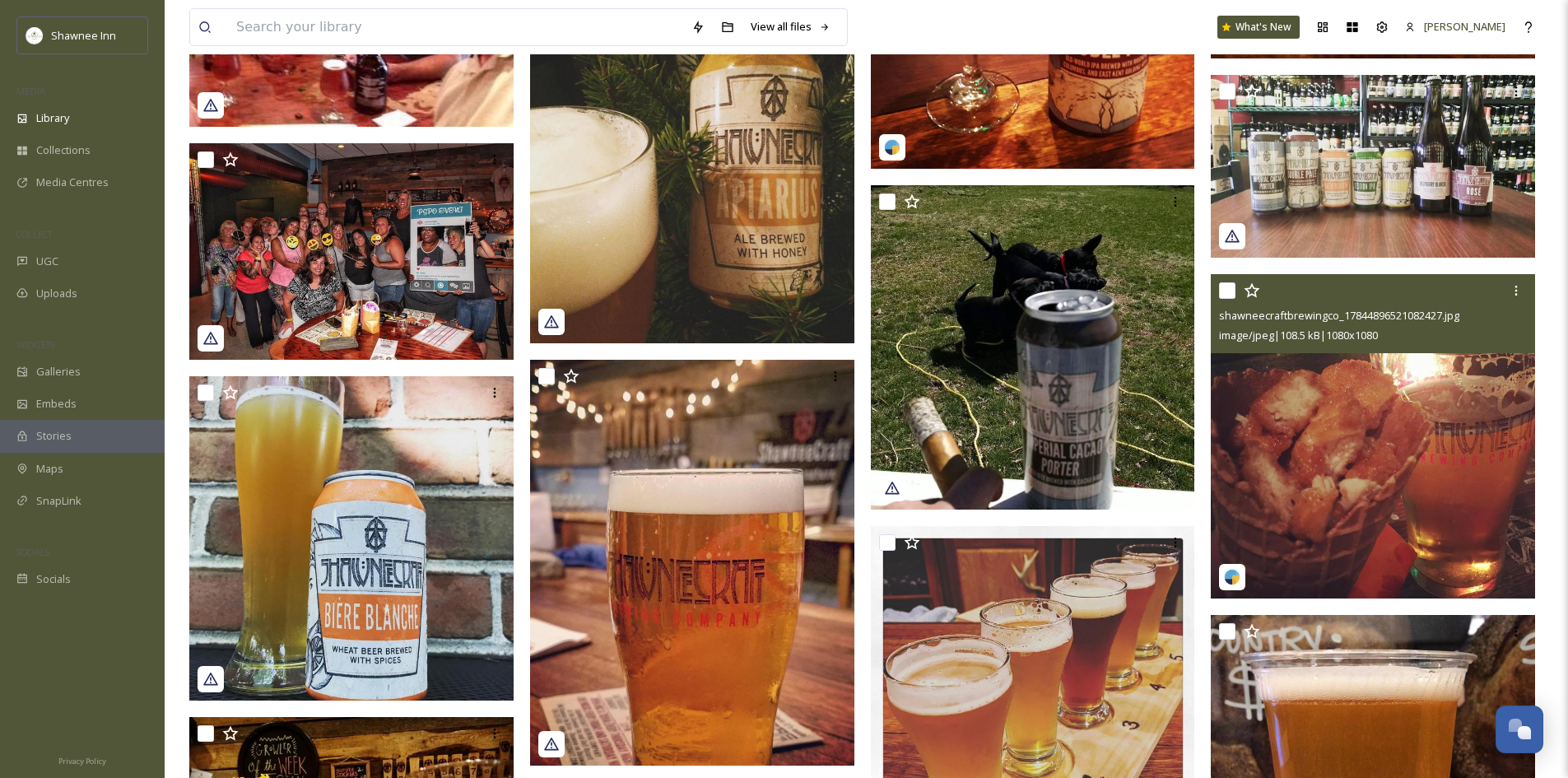
click at [1379, 471] on img at bounding box center [1373, 436] width 324 height 324
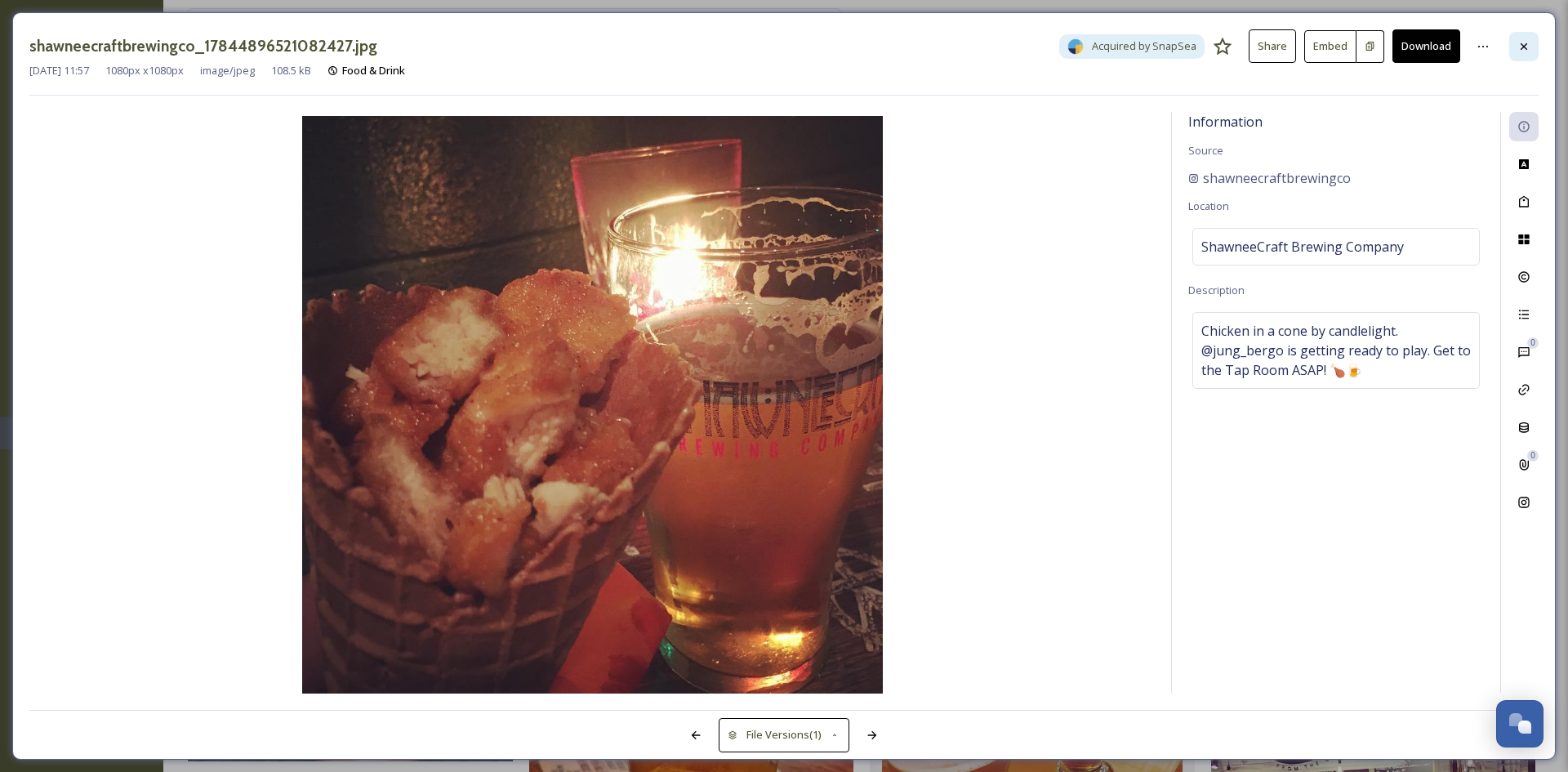
click at [1524, 48] on icon at bounding box center [1524, 46] width 13 height 13
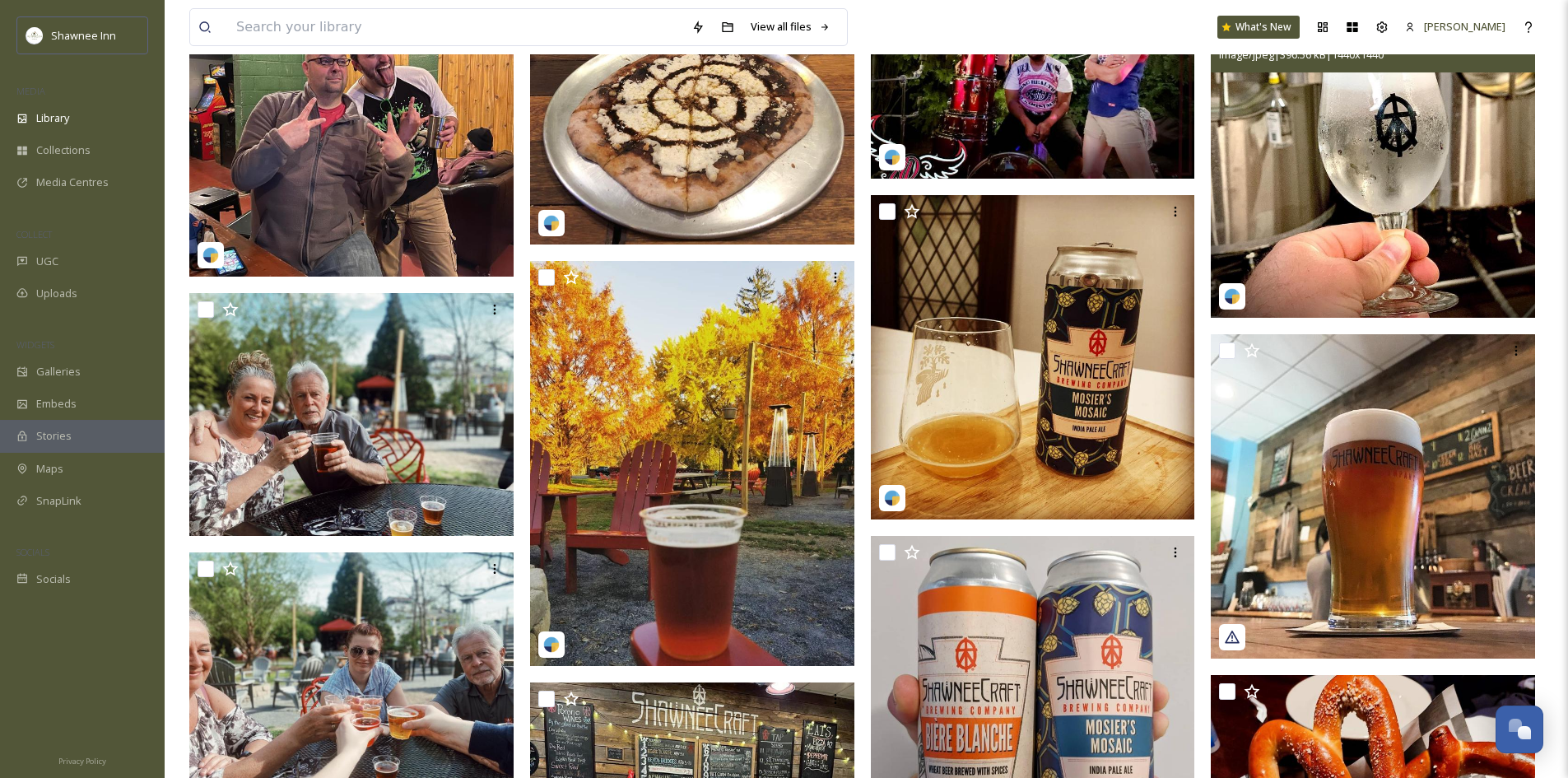
scroll to position [8976, 0]
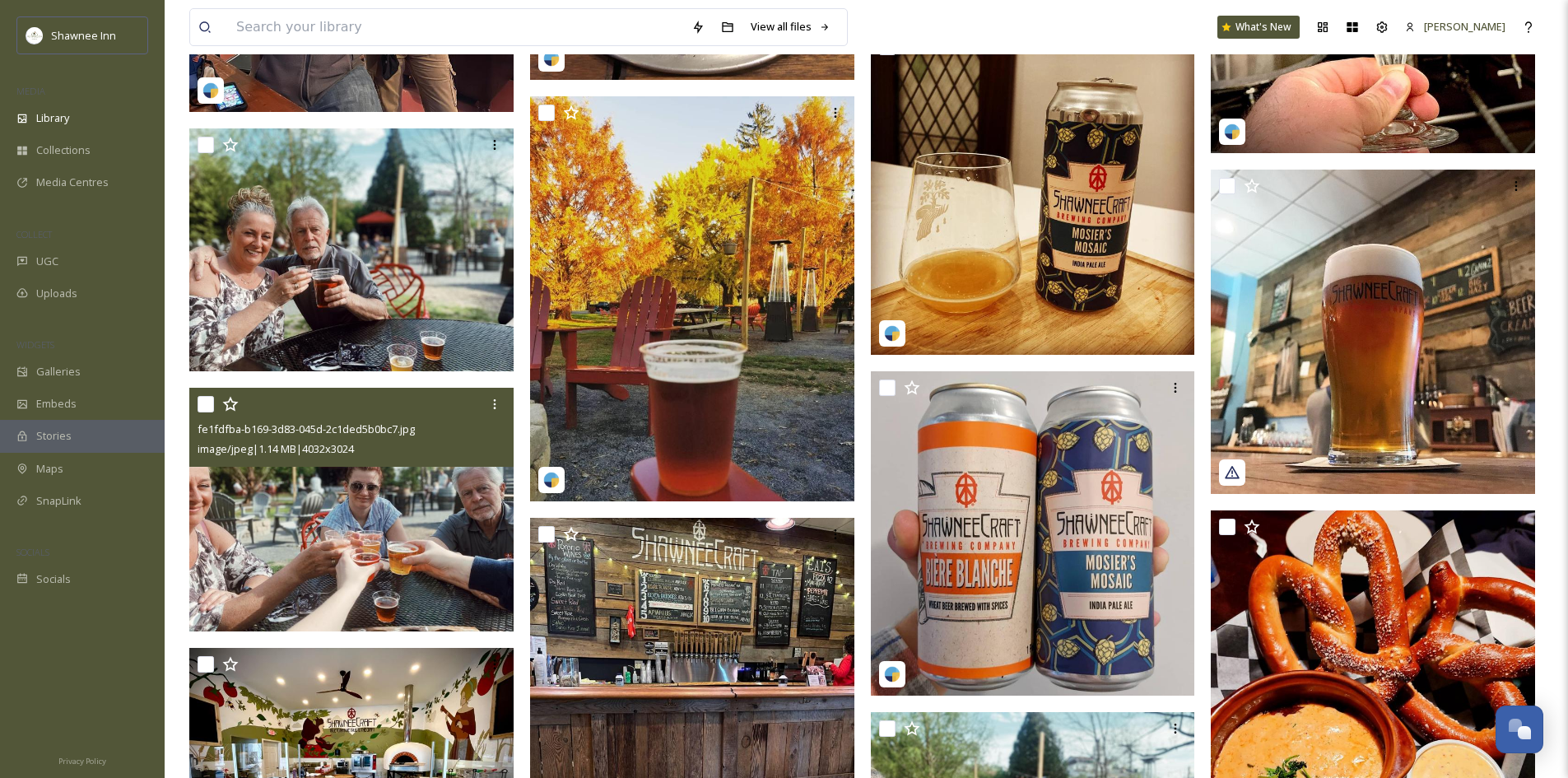
click at [258, 538] on img at bounding box center [352, 510] width 324 height 244
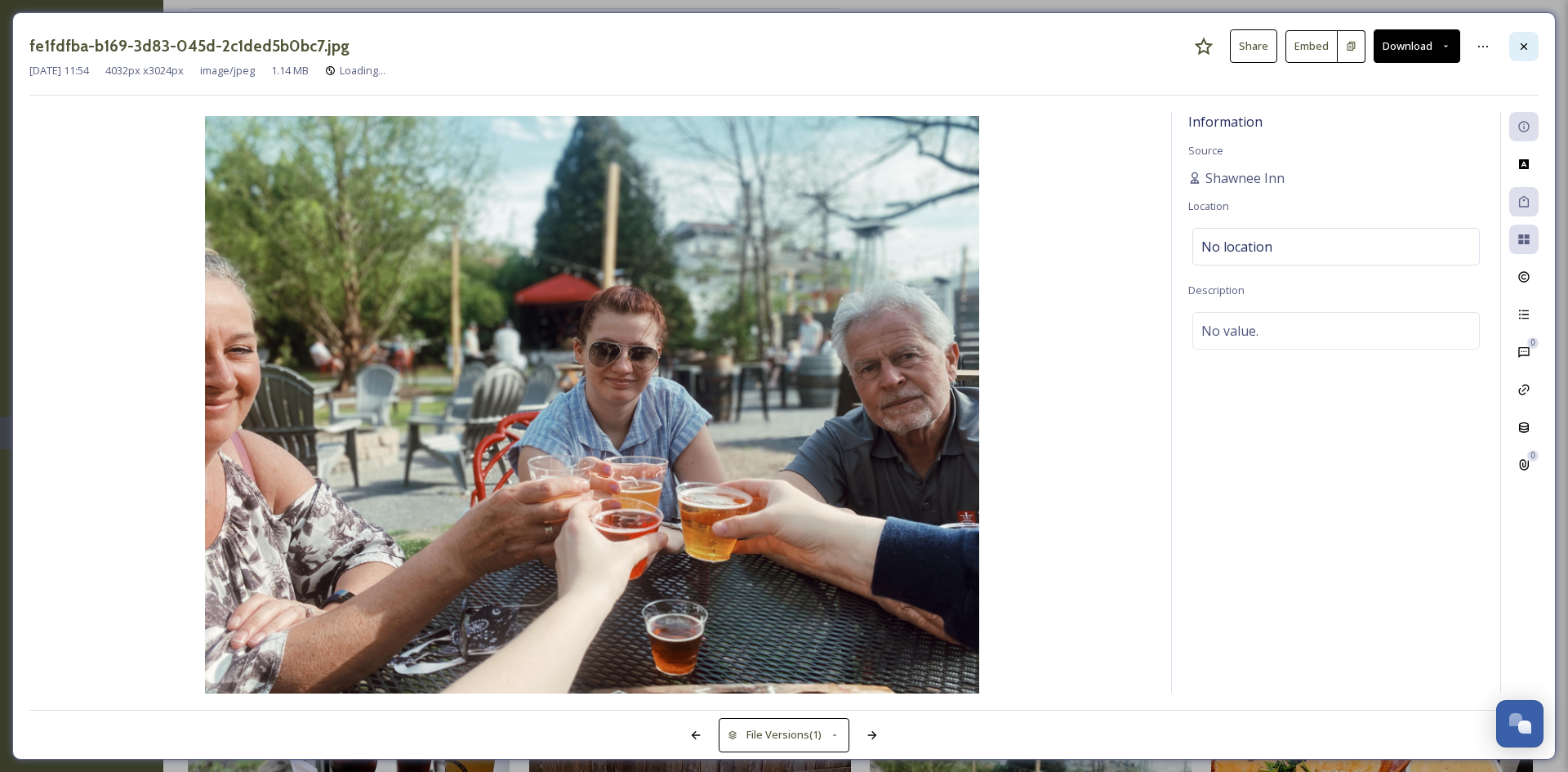
click at [1538, 52] on div at bounding box center [1524, 46] width 29 height 29
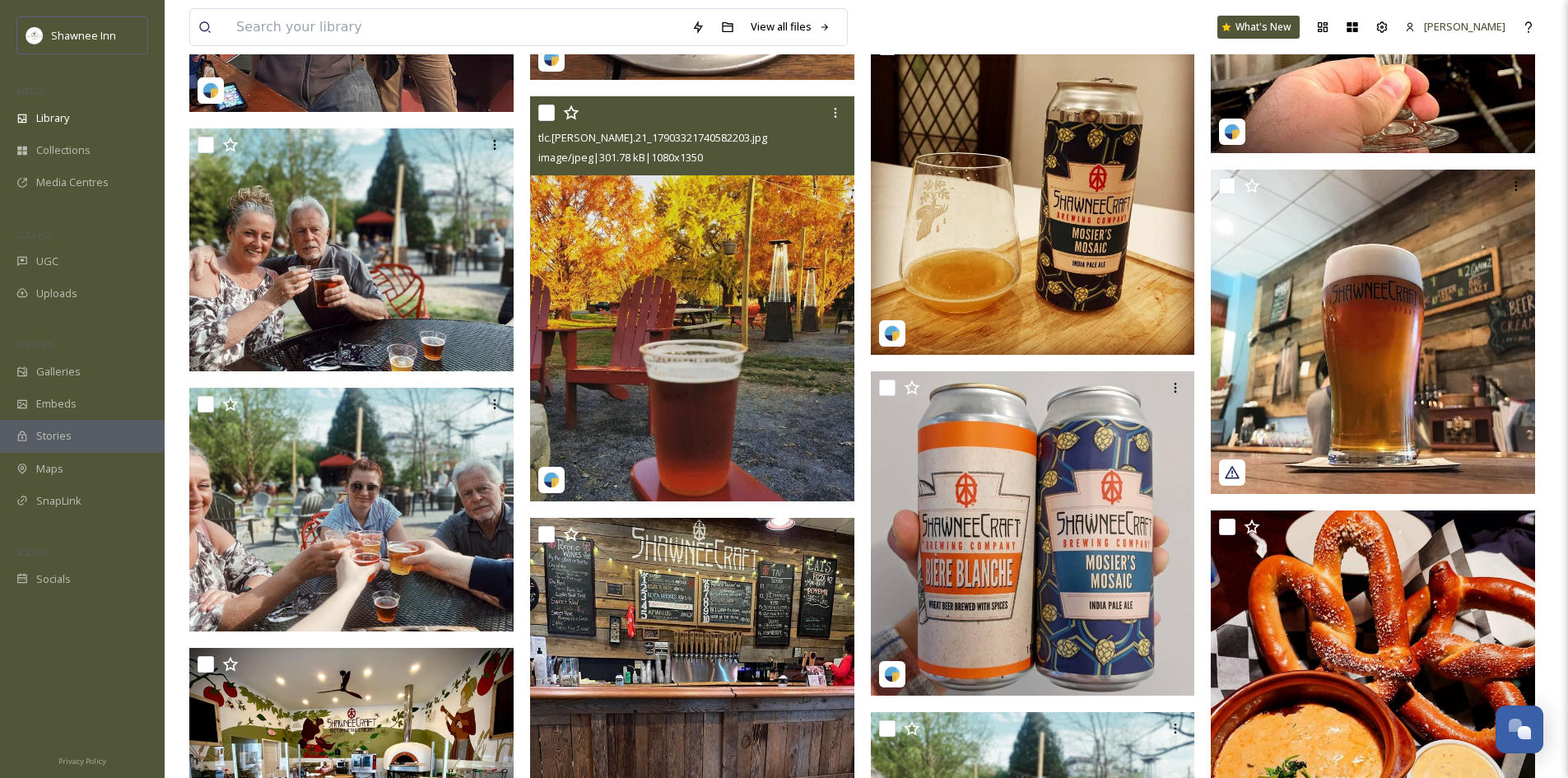
click at [638, 418] on img at bounding box center [692, 299] width 324 height 406
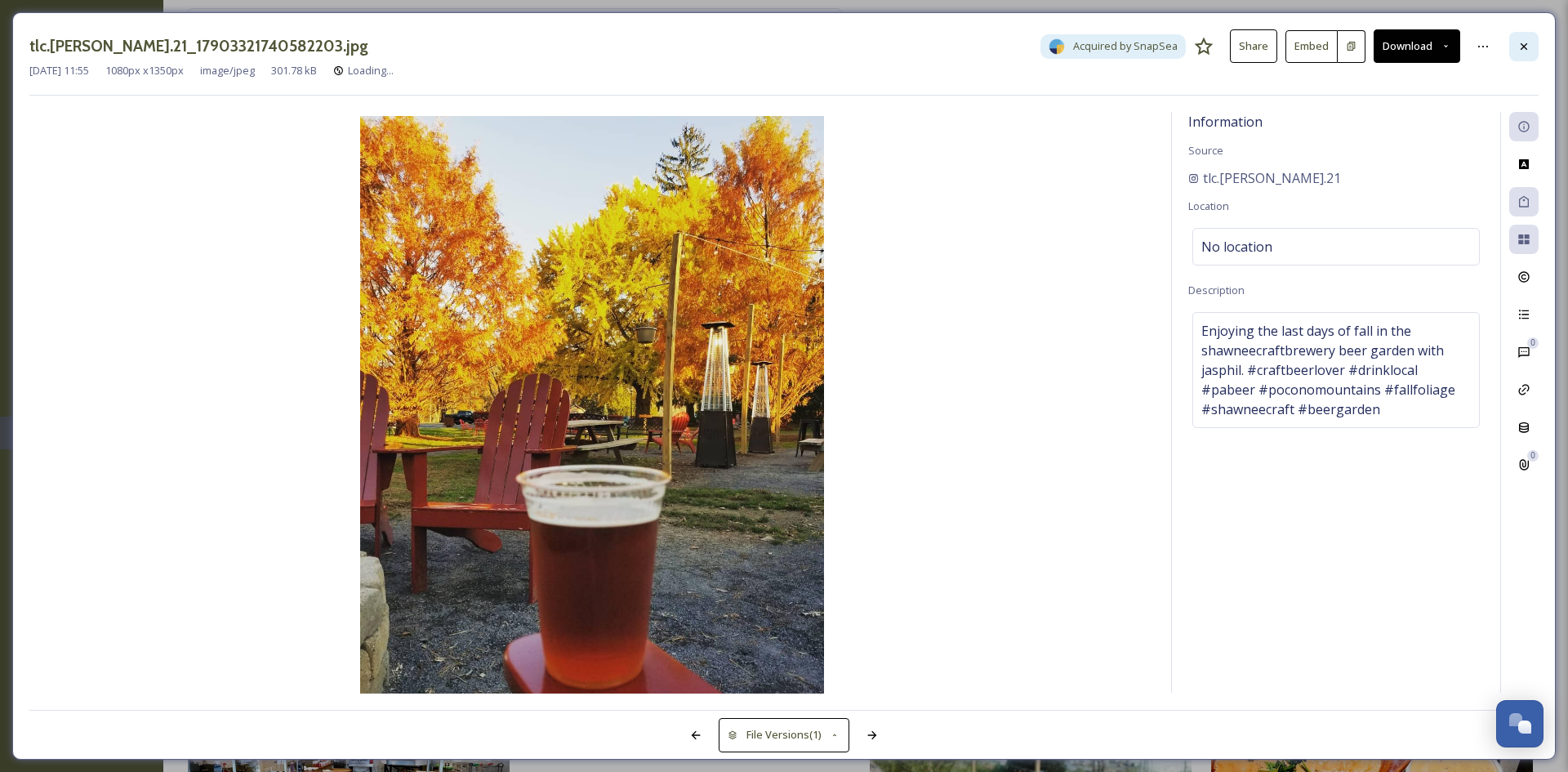
click at [1530, 37] on div at bounding box center [1524, 46] width 29 height 29
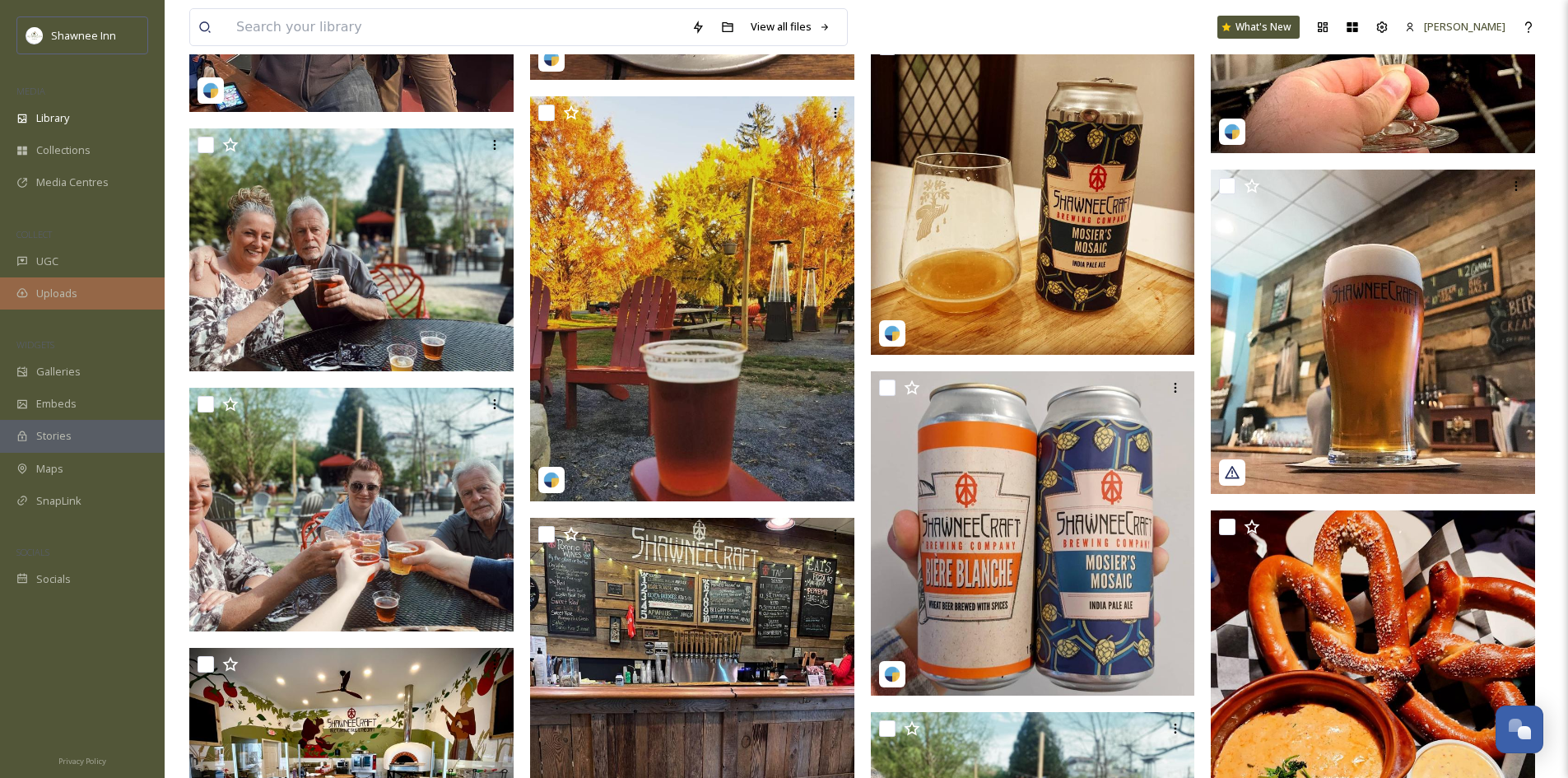
click at [74, 297] on span "Uploads" at bounding box center [57, 293] width 41 height 16
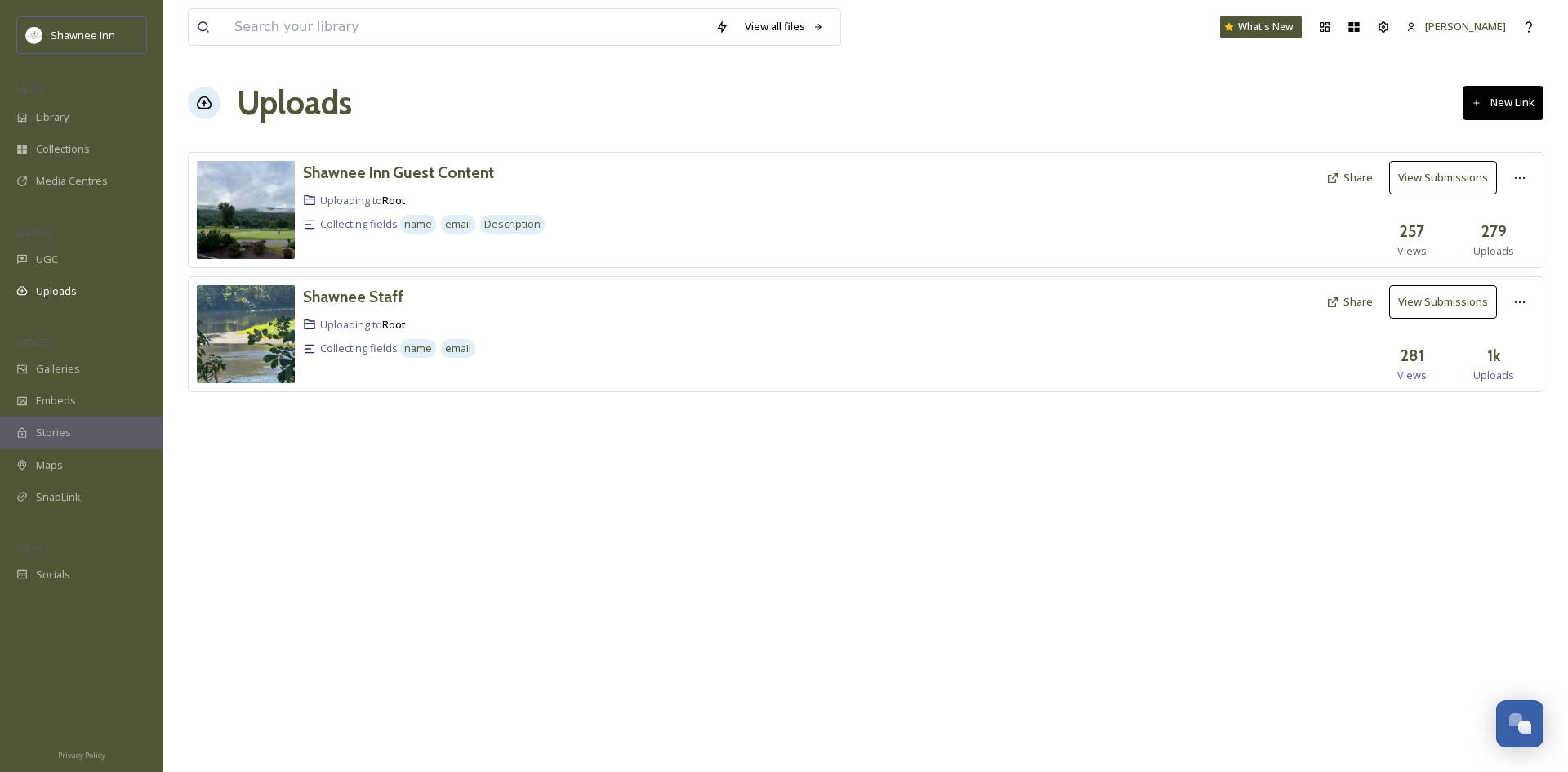
click at [1353, 306] on button "Share" at bounding box center [1349, 302] width 63 height 32
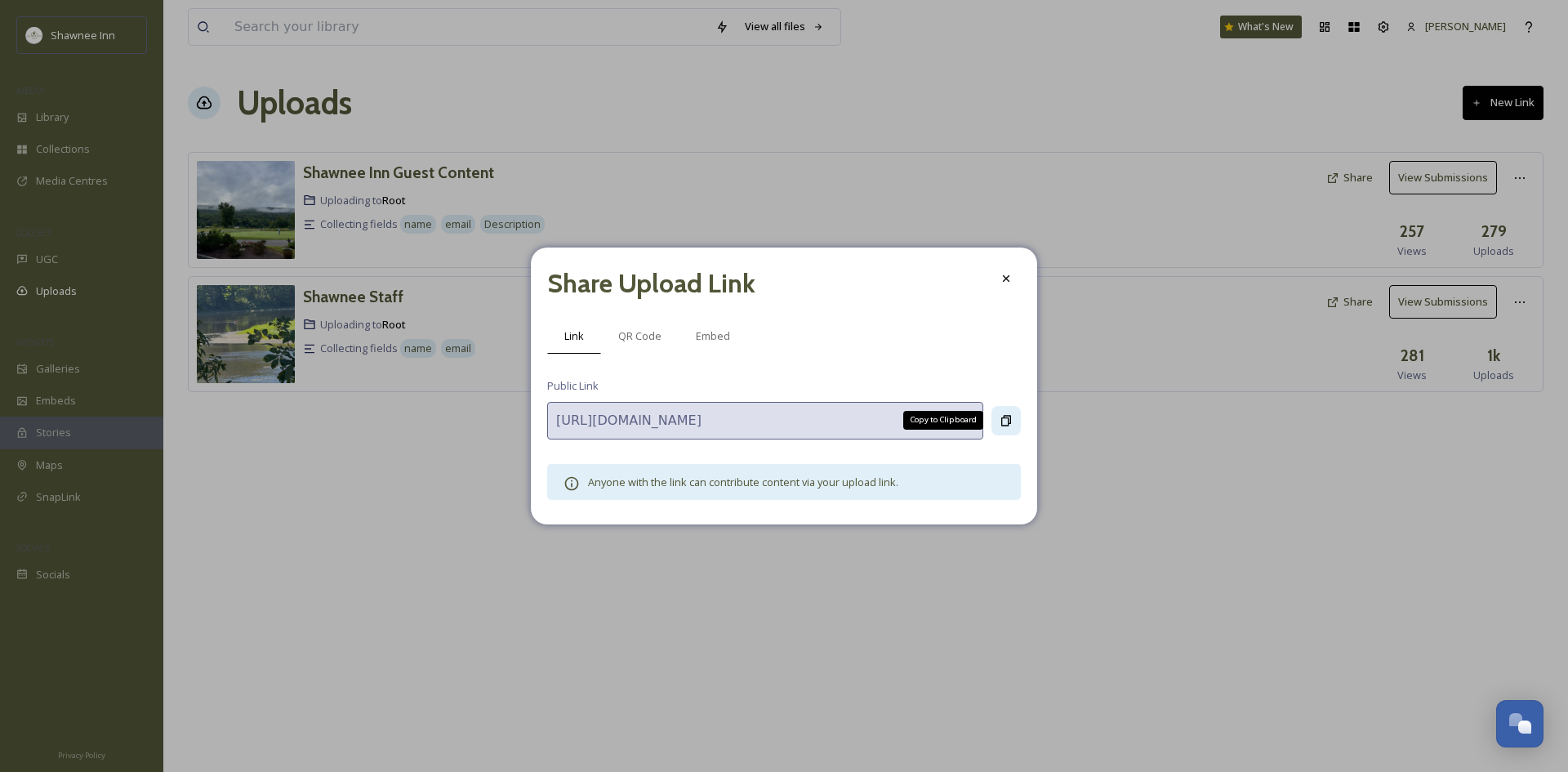
click at [1004, 415] on icon at bounding box center [1006, 421] width 13 height 13
